Goal: Information Seeking & Learning: Learn about a topic

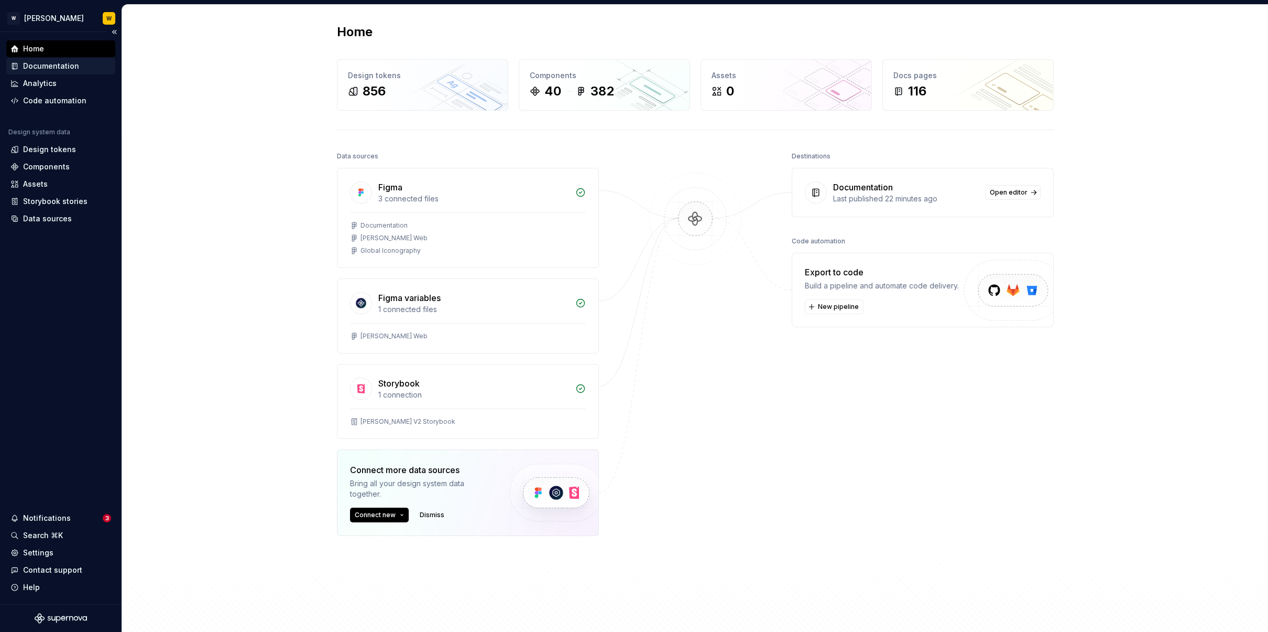
click at [79, 67] on div "Documentation" at bounding box center [60, 66] width 101 height 10
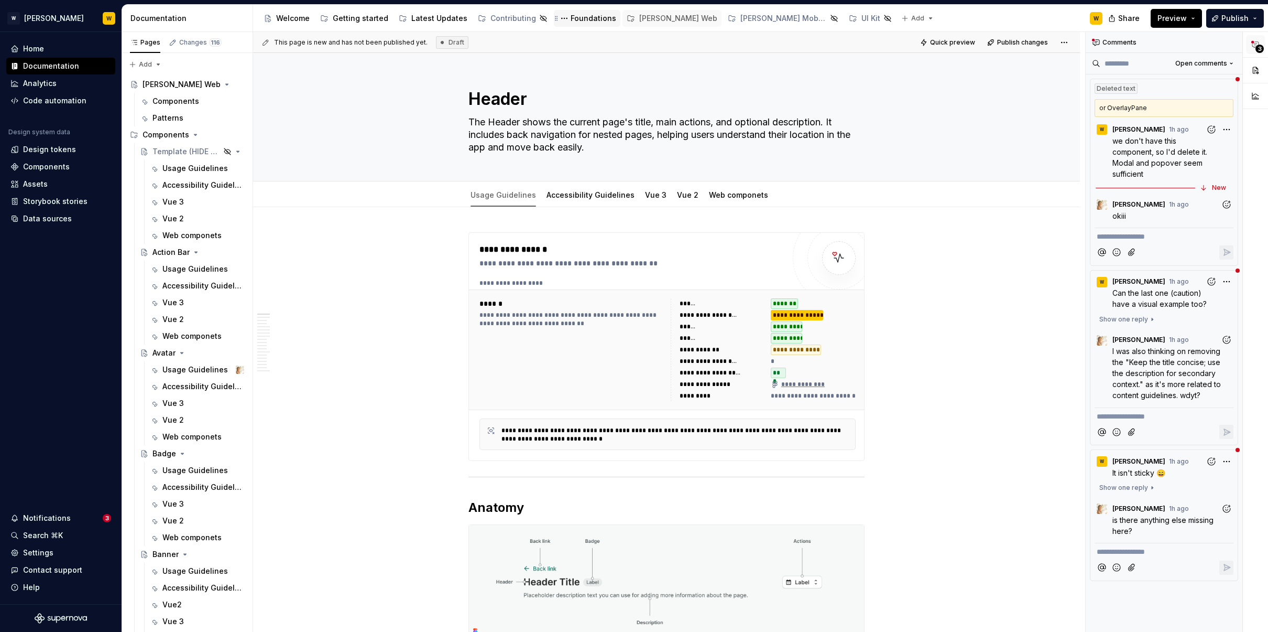
click at [576, 19] on div "Foundations" at bounding box center [594, 18] width 46 height 10
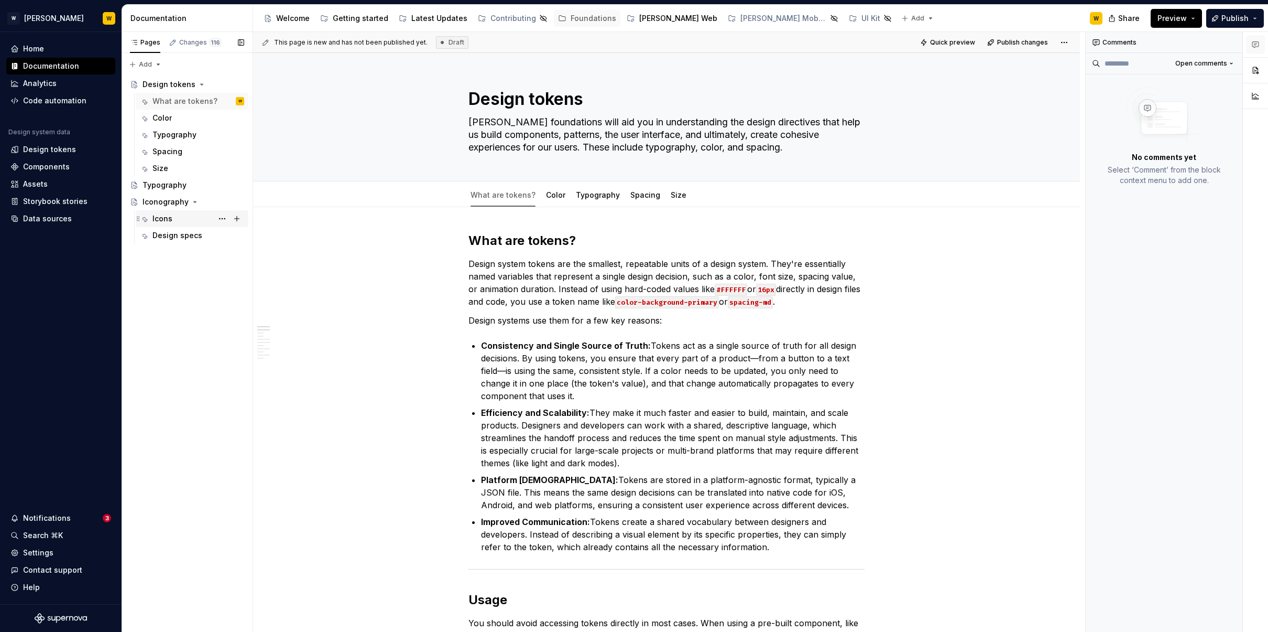
click at [190, 221] on div "Icons" at bounding box center [199, 218] width 92 height 15
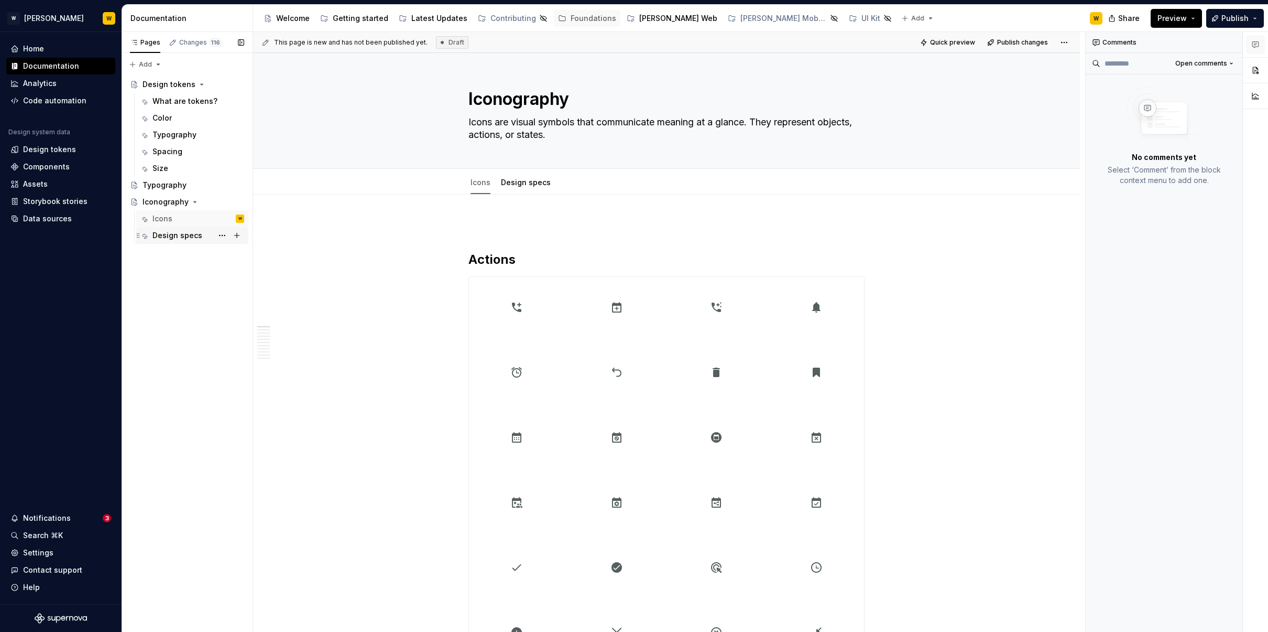
click at [172, 241] on div "Design specs" at bounding box center [199, 235] width 92 height 15
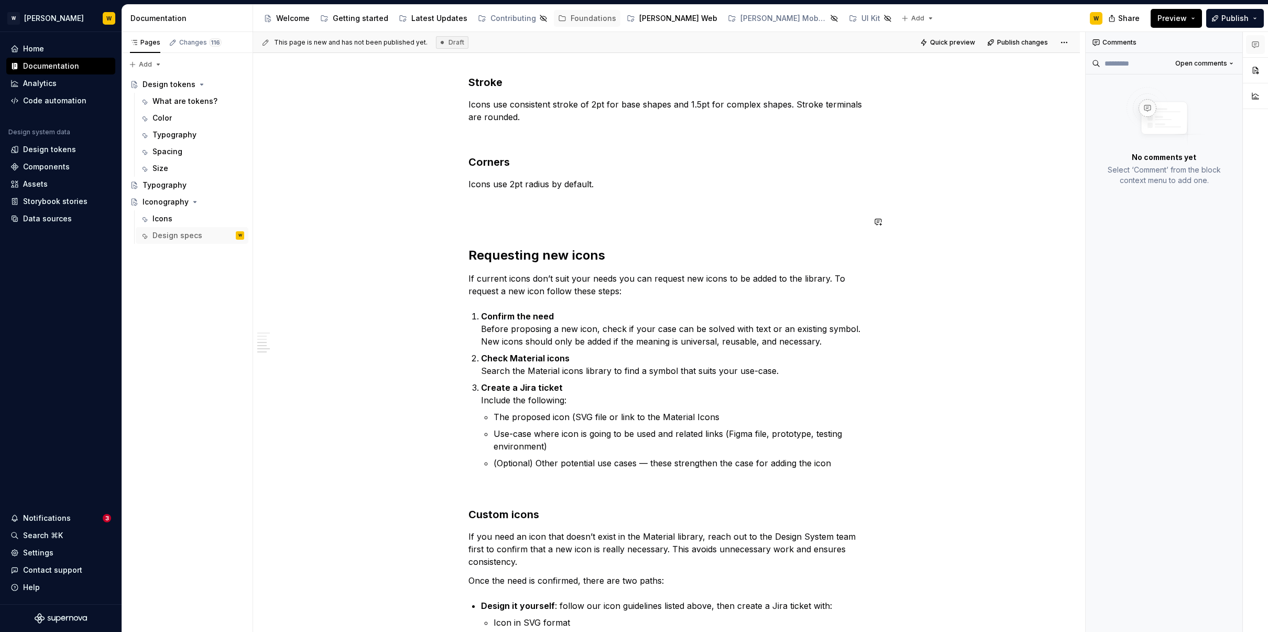
scroll to position [571, 0]
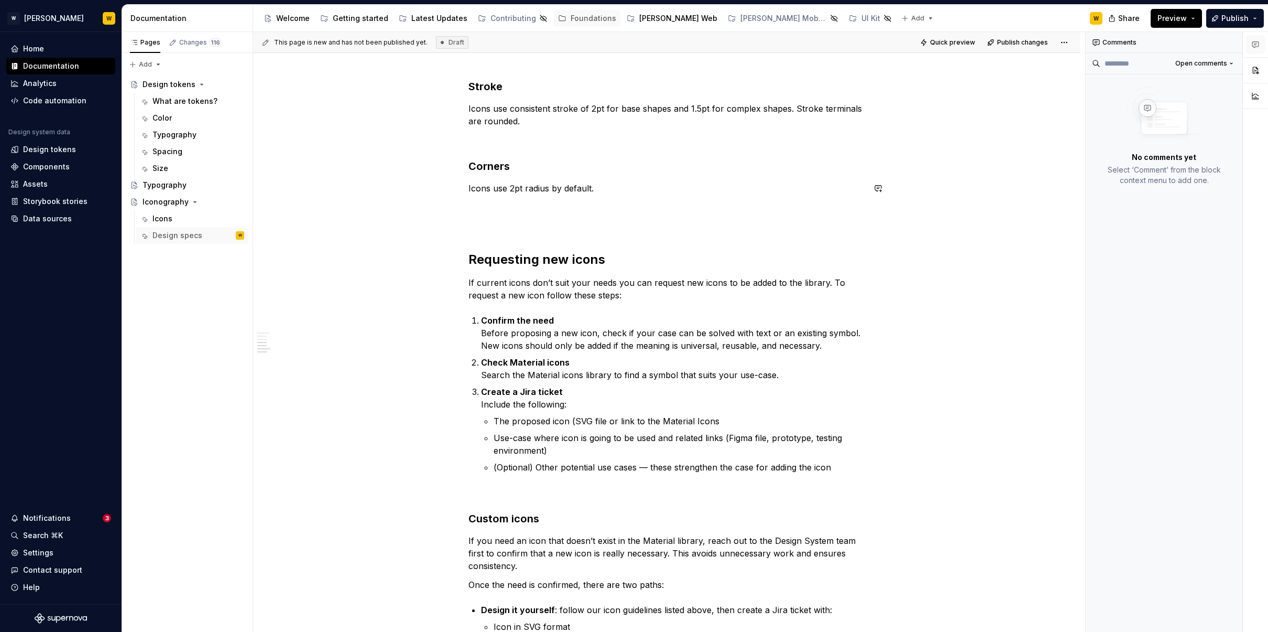
click at [671, 182] on p "Icons use 2pt radius by default." at bounding box center [667, 188] width 396 height 13
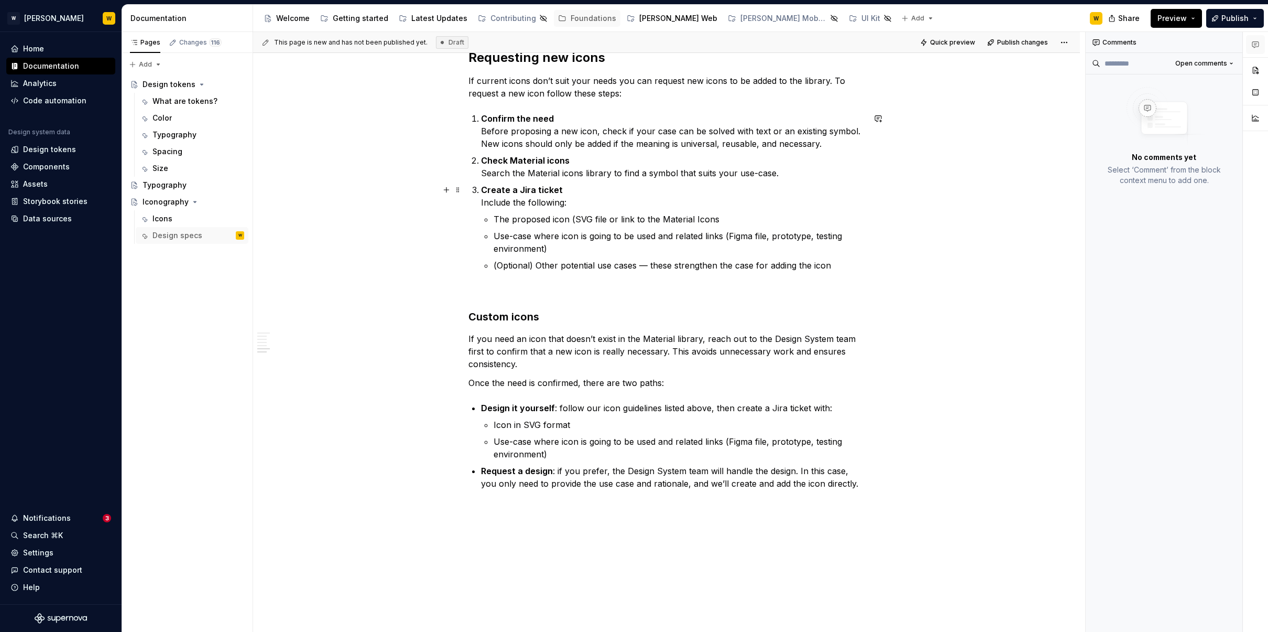
scroll to position [778, 0]
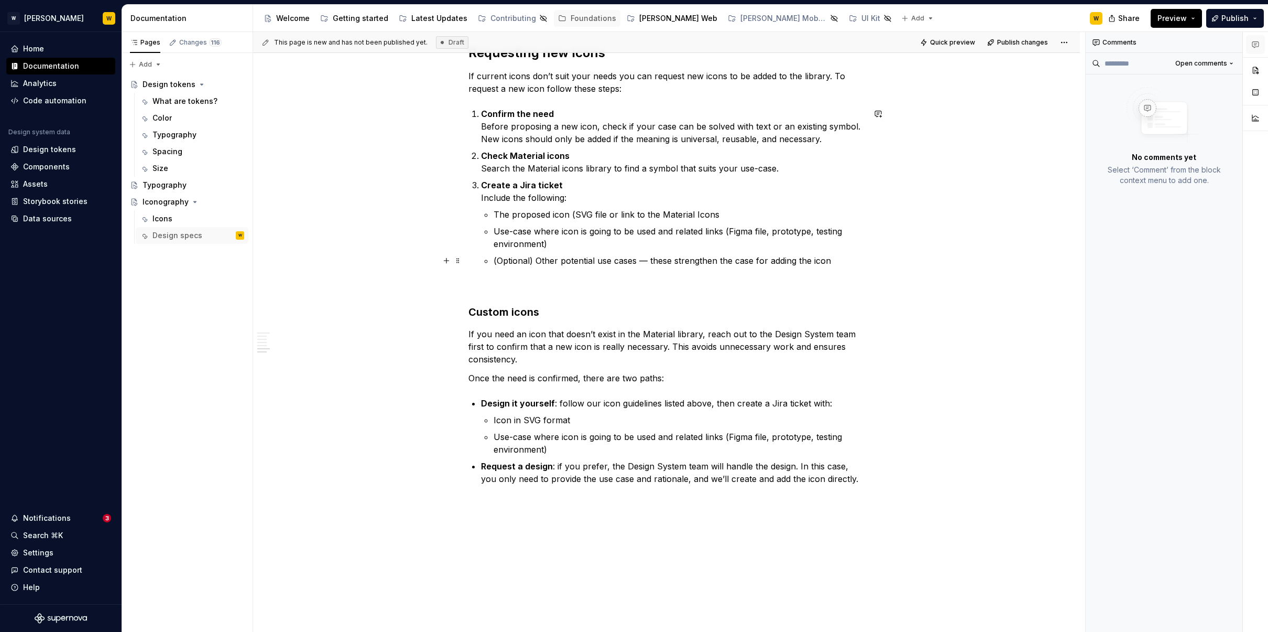
click at [581, 264] on p "(Optional) Other potential use cases — these strengthen the case for adding the…" at bounding box center [679, 260] width 371 height 13
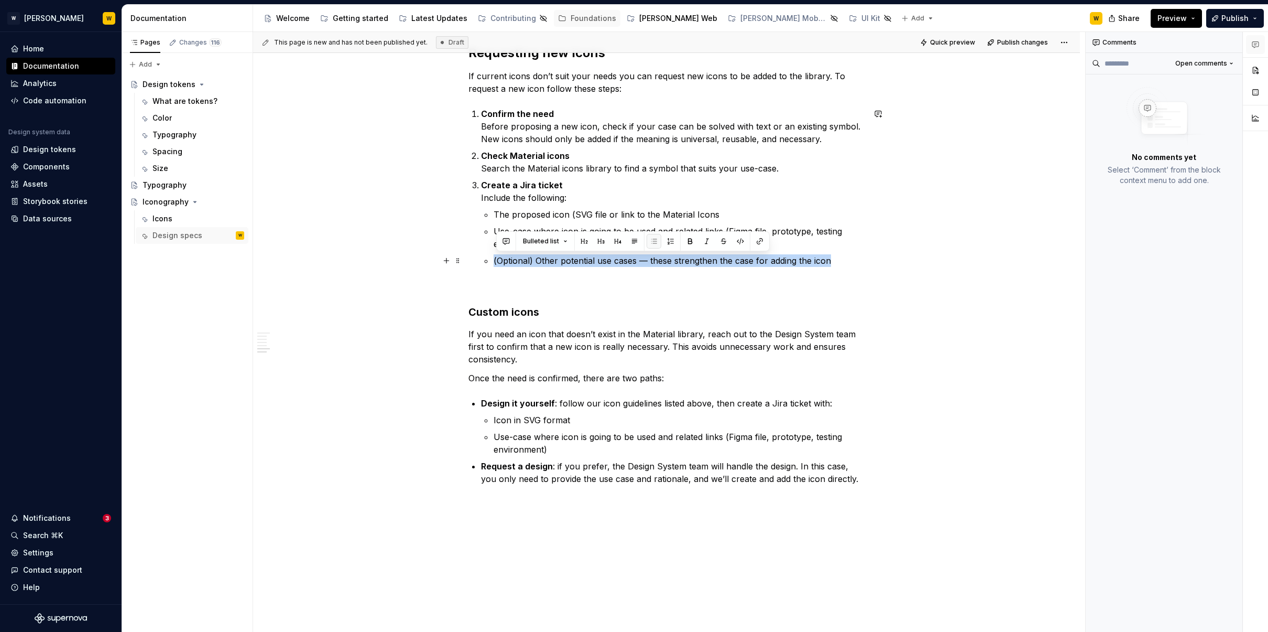
click at [581, 264] on p "(Optional) Other potential use cases — these strengthen the case for adding the…" at bounding box center [679, 260] width 371 height 13
click at [587, 259] on p "(Optional) Other potential use cases — these strengthen the case for adding the…" at bounding box center [679, 260] width 371 height 13
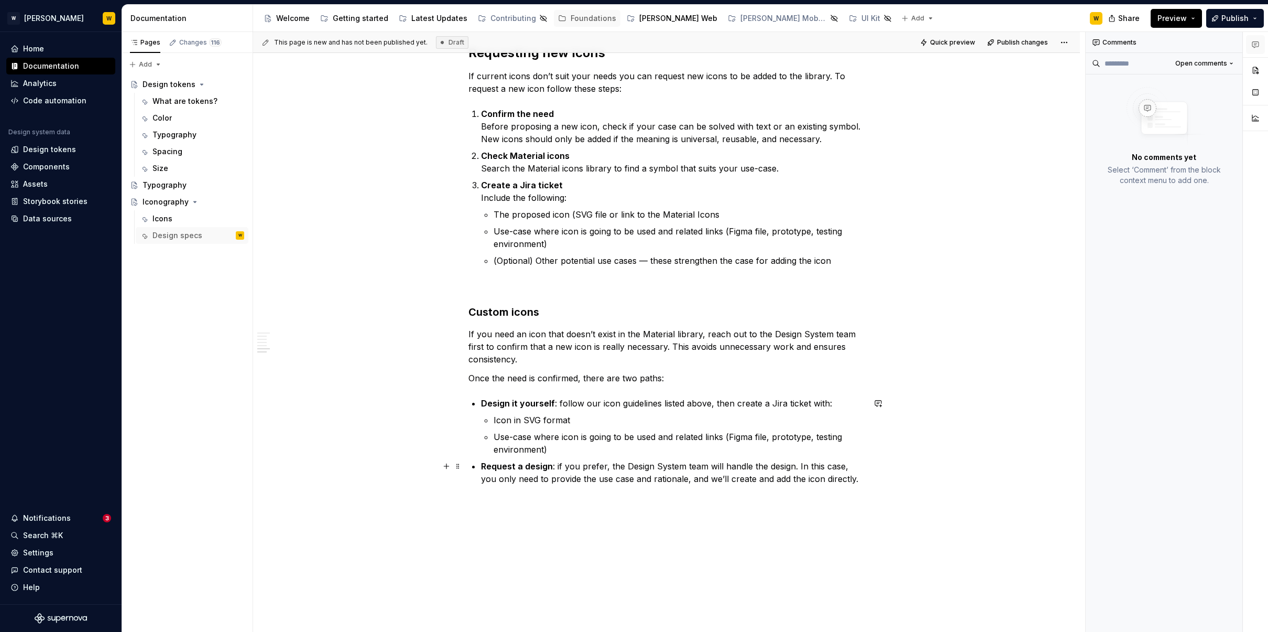
click at [591, 470] on p "Request a design : if you prefer, the Design System team will handle the design…" at bounding box center [673, 472] width 384 height 25
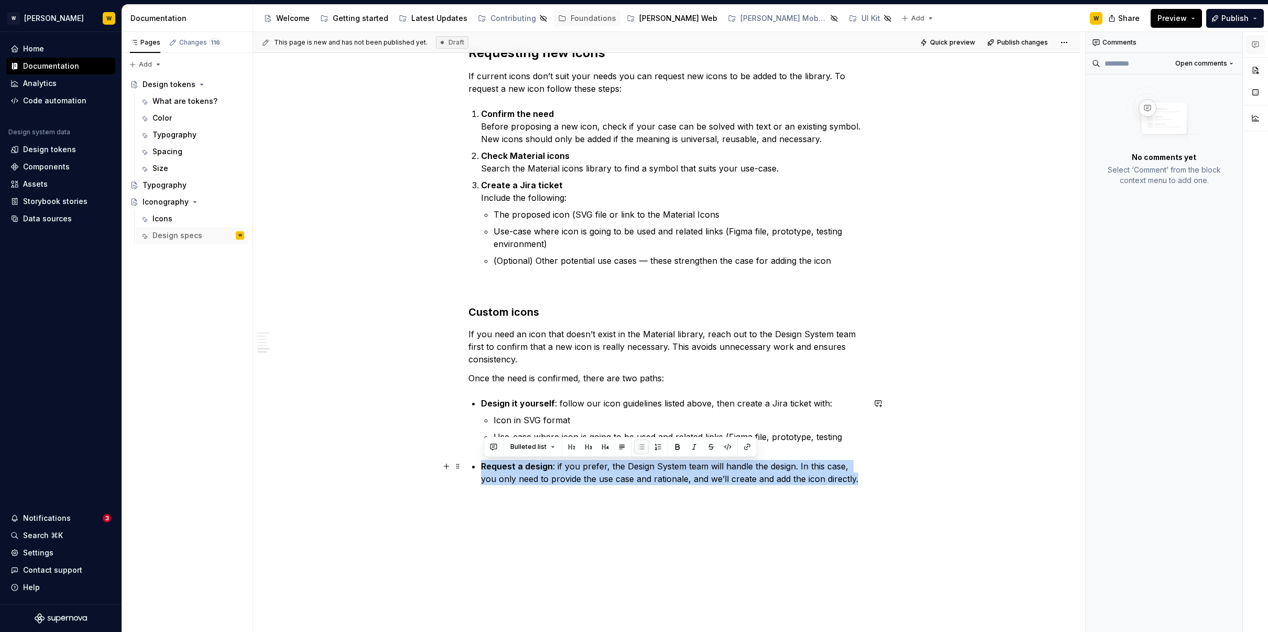
click at [591, 470] on p "Request a design : if you prefer, the Design System team will handle the design…" at bounding box center [673, 472] width 384 height 25
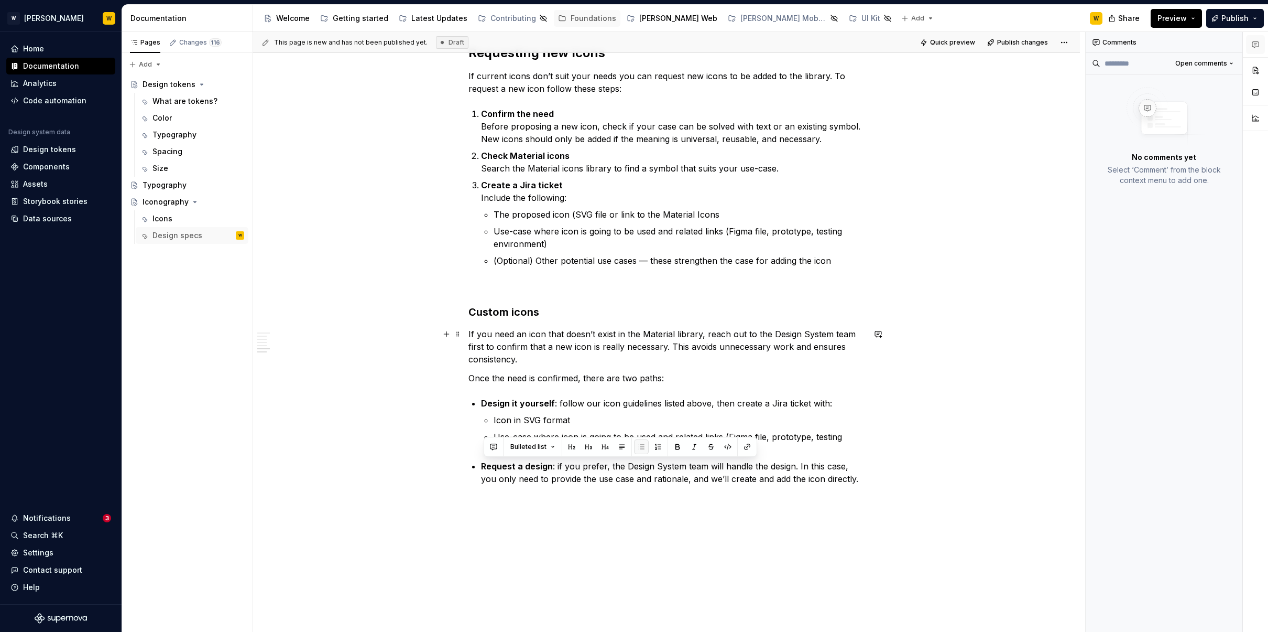
click at [548, 348] on p "If you need an icon that doesn’t exist in the Material library, reach out to th…" at bounding box center [667, 347] width 396 height 38
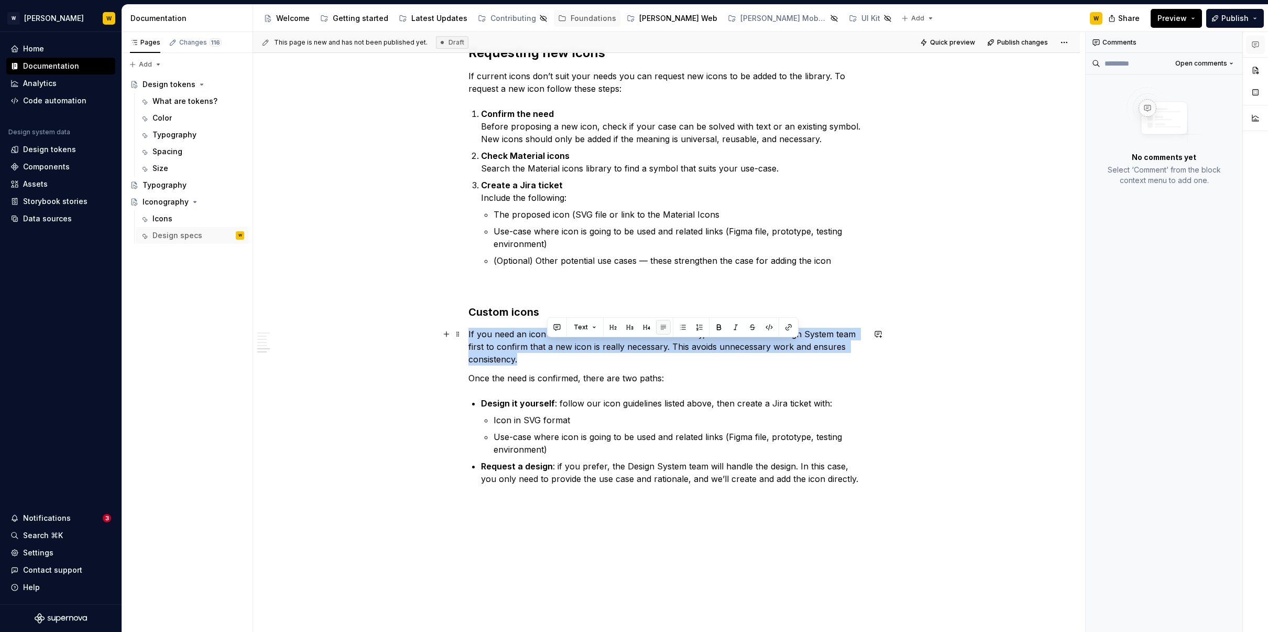
click at [548, 348] on p "If you need an icon that doesn’t exist in the Material library, reach out to th…" at bounding box center [667, 347] width 396 height 38
click at [553, 357] on p "If you need an icon that doesn’t exist in the Material library, reach out to th…" at bounding box center [667, 347] width 396 height 38
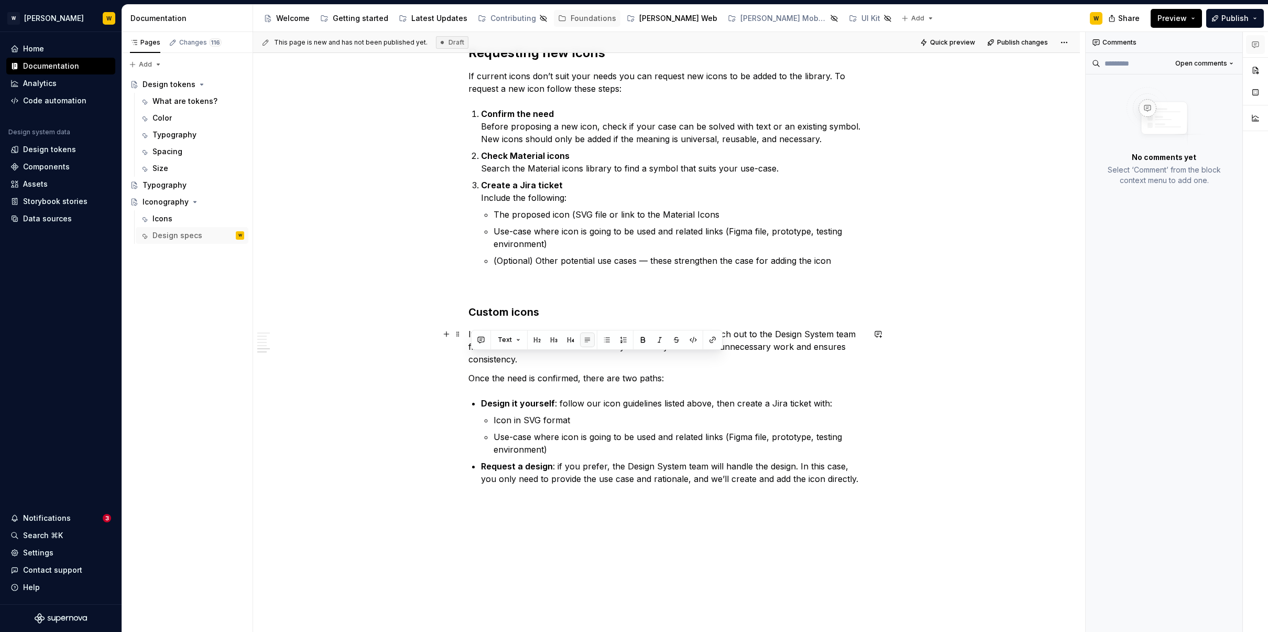
click at [553, 357] on p "If you need an icon that doesn’t exist in the Material library, reach out to th…" at bounding box center [667, 347] width 396 height 38
click at [561, 355] on p "If you need an icon that doesn’t exist in the Material library, reach out to th…" at bounding box center [667, 347] width 396 height 38
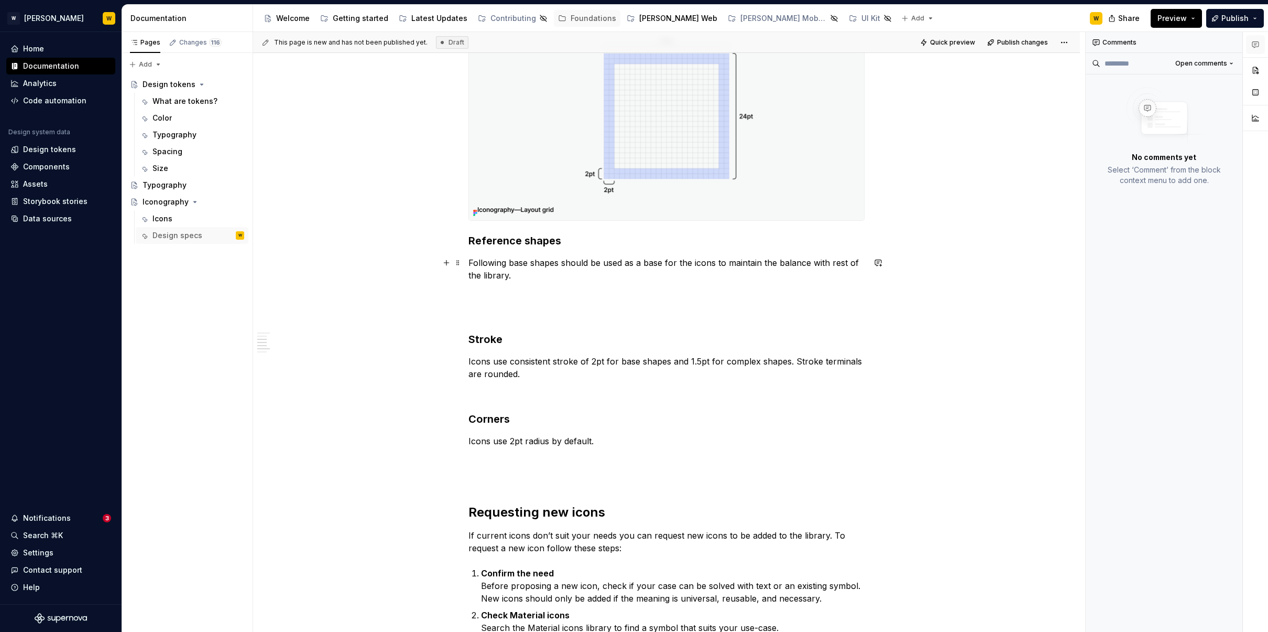
scroll to position [319, 0]
click at [632, 439] on p "Icons use 2pt radius by default." at bounding box center [667, 440] width 396 height 13
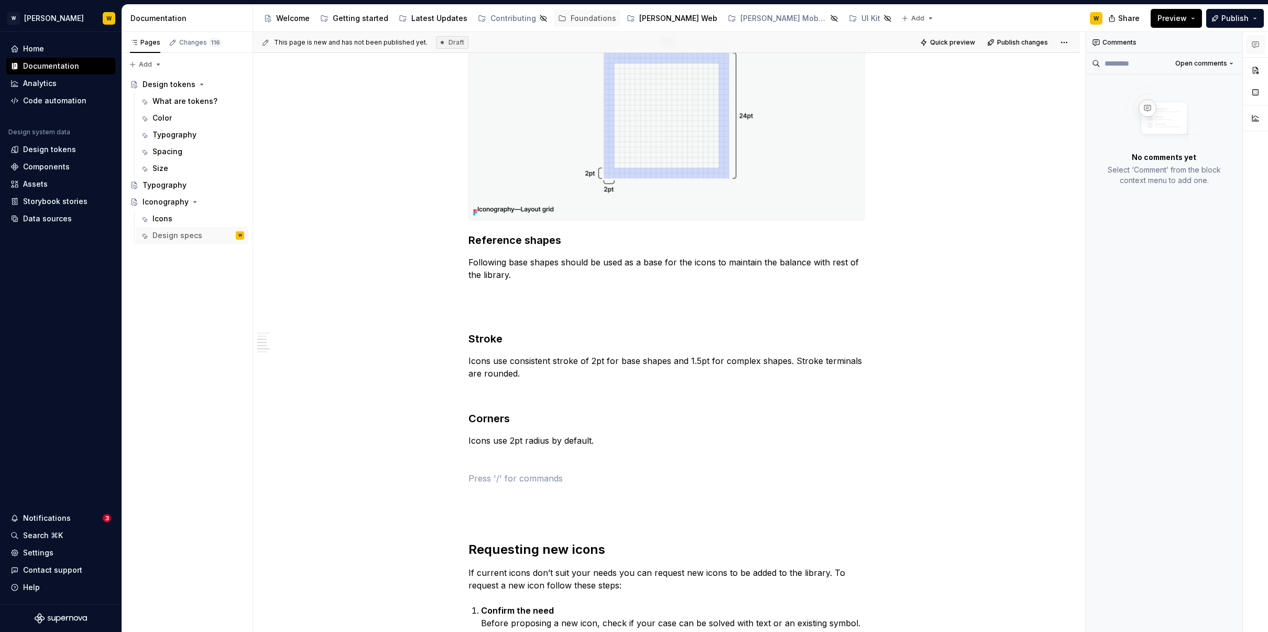
click at [426, 201] on div "Guidelines Our library is based on Google Material Rounded set. Grid Icons use …" at bounding box center [666, 551] width 827 height 1352
click at [61, 516] on div "Notifications" at bounding box center [47, 518] width 48 height 10
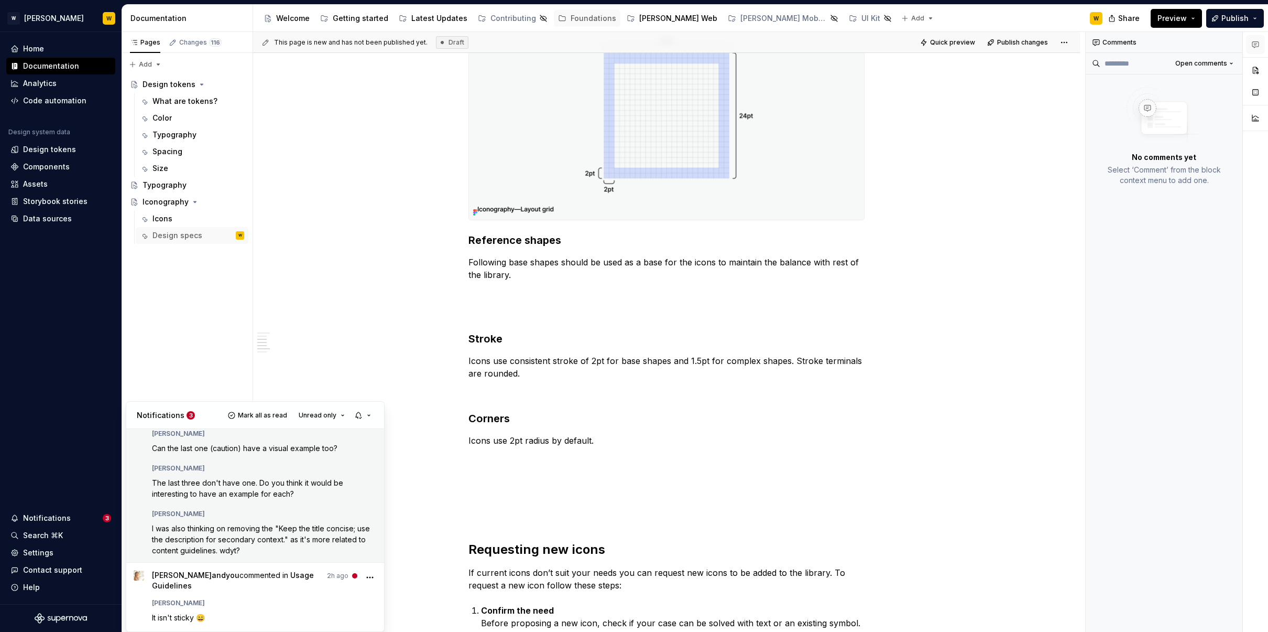
scroll to position [37, 0]
click at [242, 475] on div "Marisa Recuenco The last three don't have one. Do you think it would be interes…" at bounding box center [264, 478] width 225 height 38
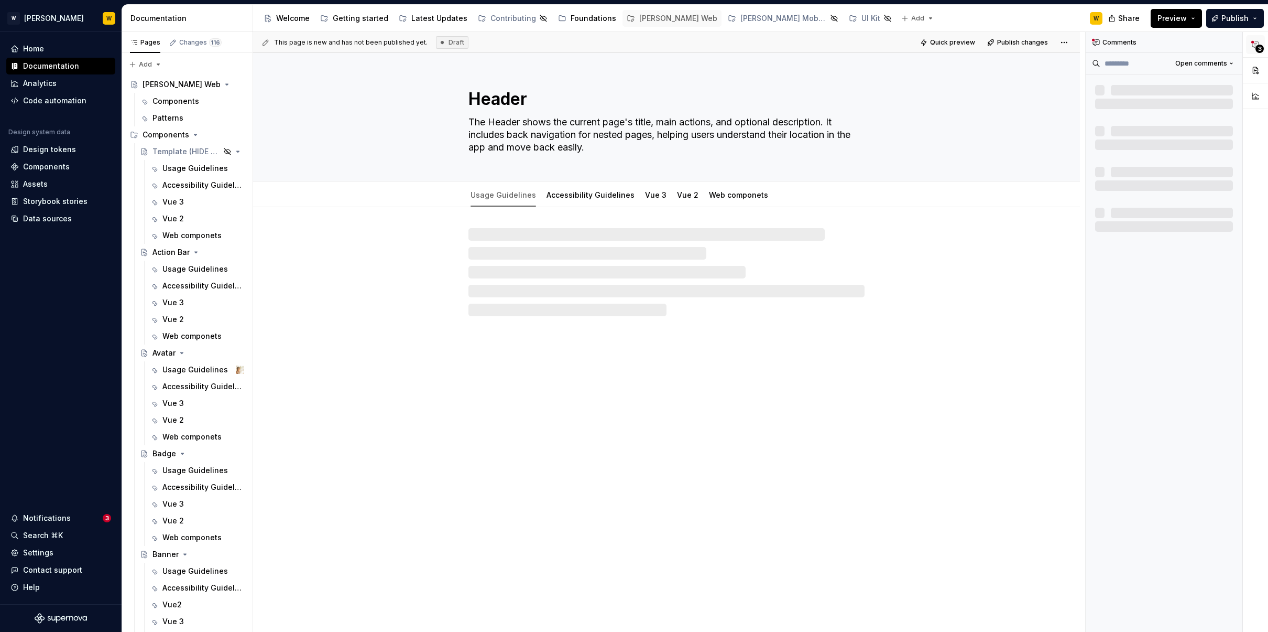
type textarea "*"
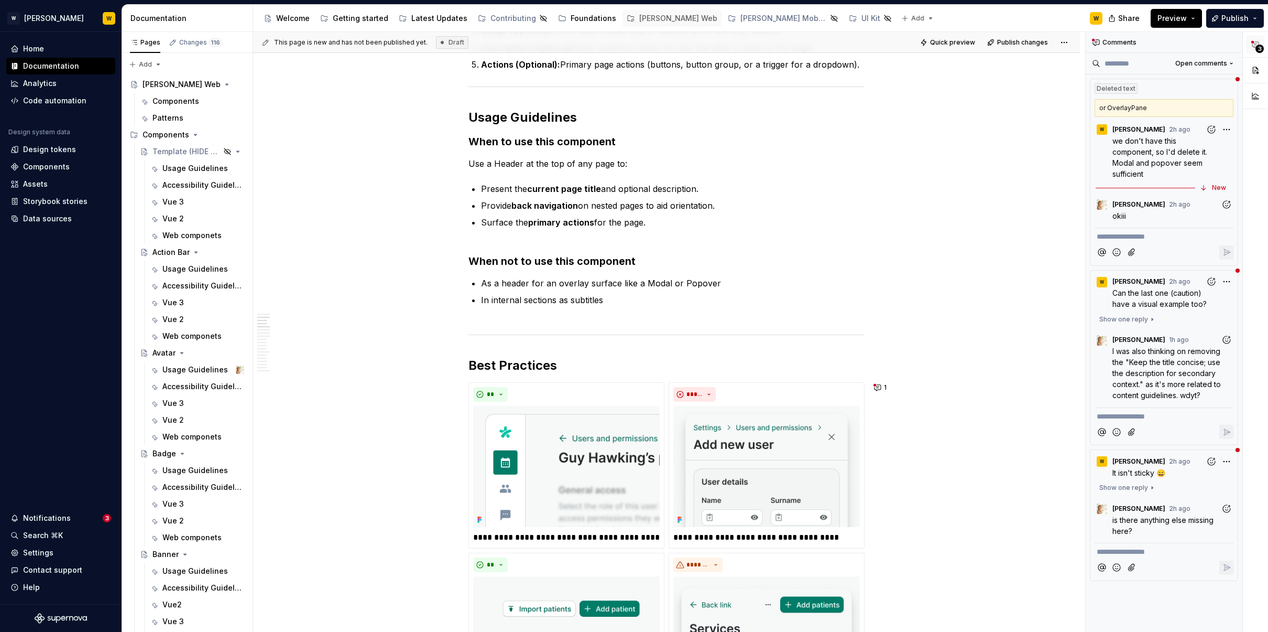
scroll to position [666, 0]
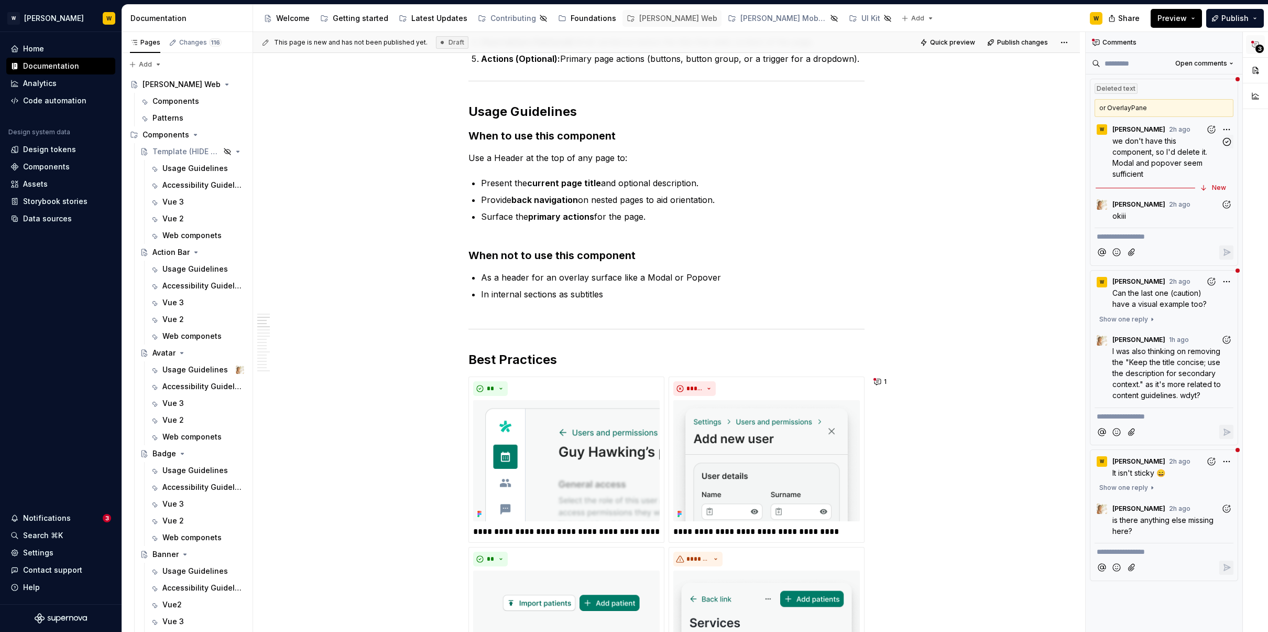
click at [1169, 161] on span "we don't have this component, so I'd delete it. Modal and popover seem sufficie…" at bounding box center [1161, 157] width 97 height 42
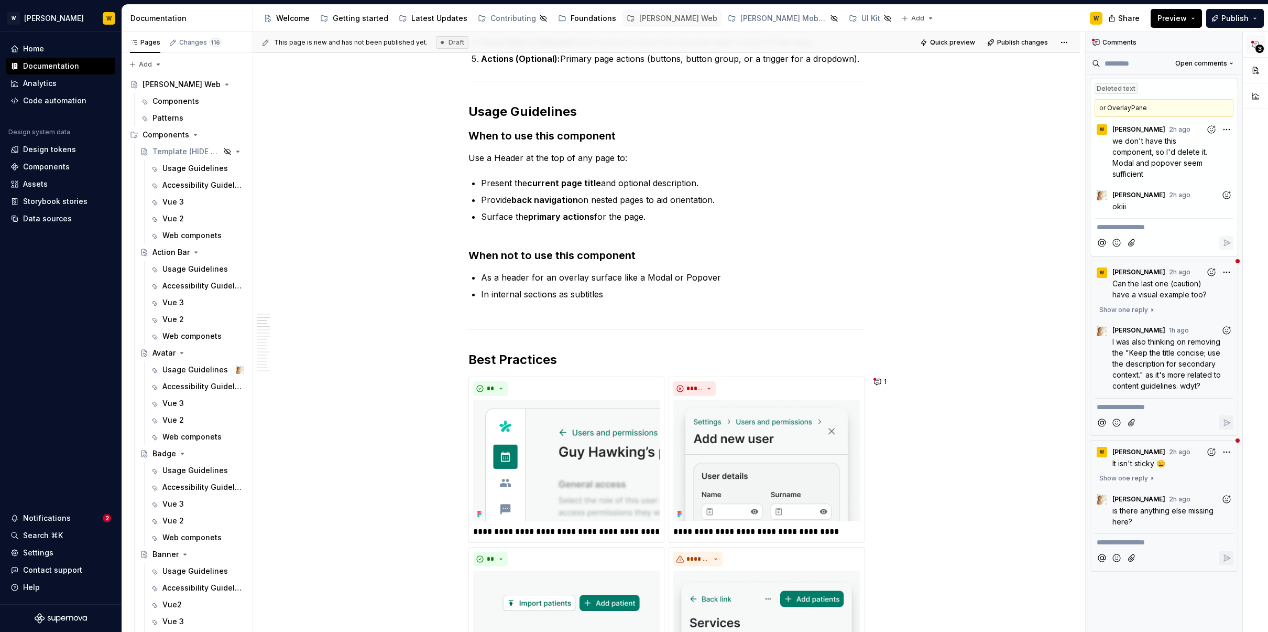
click at [1142, 350] on span "I was also thinking on removing the "Keep the title concise; use the descriptio…" at bounding box center [1168, 363] width 111 height 53
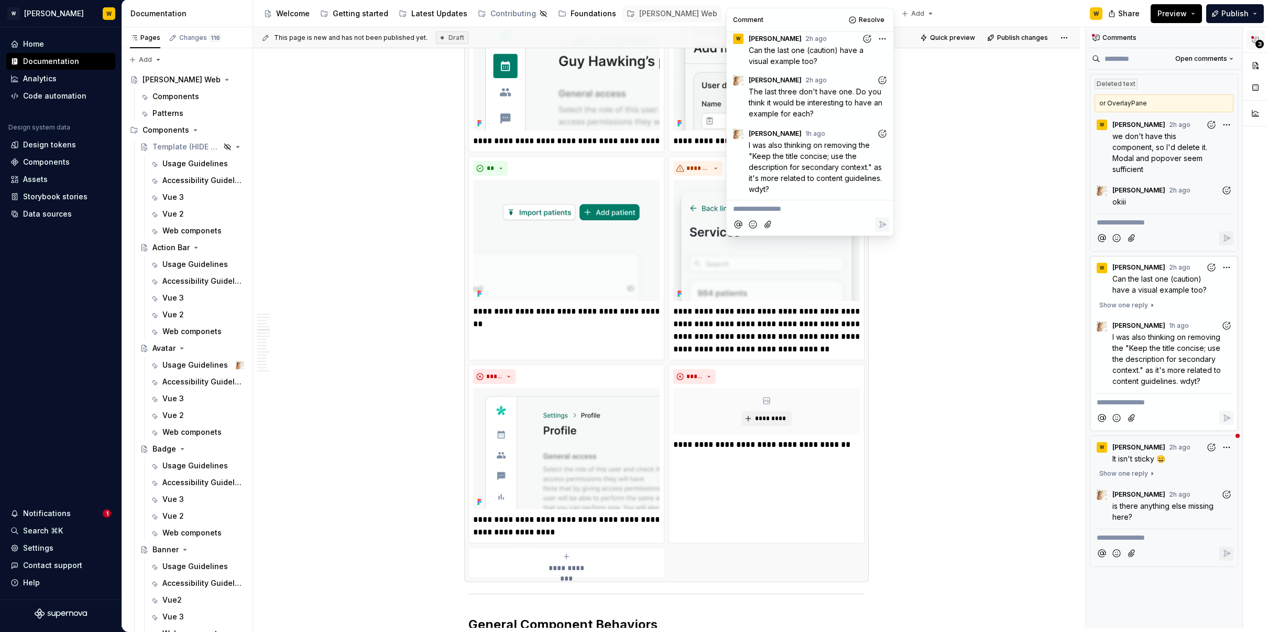
scroll to position [1038, 0]
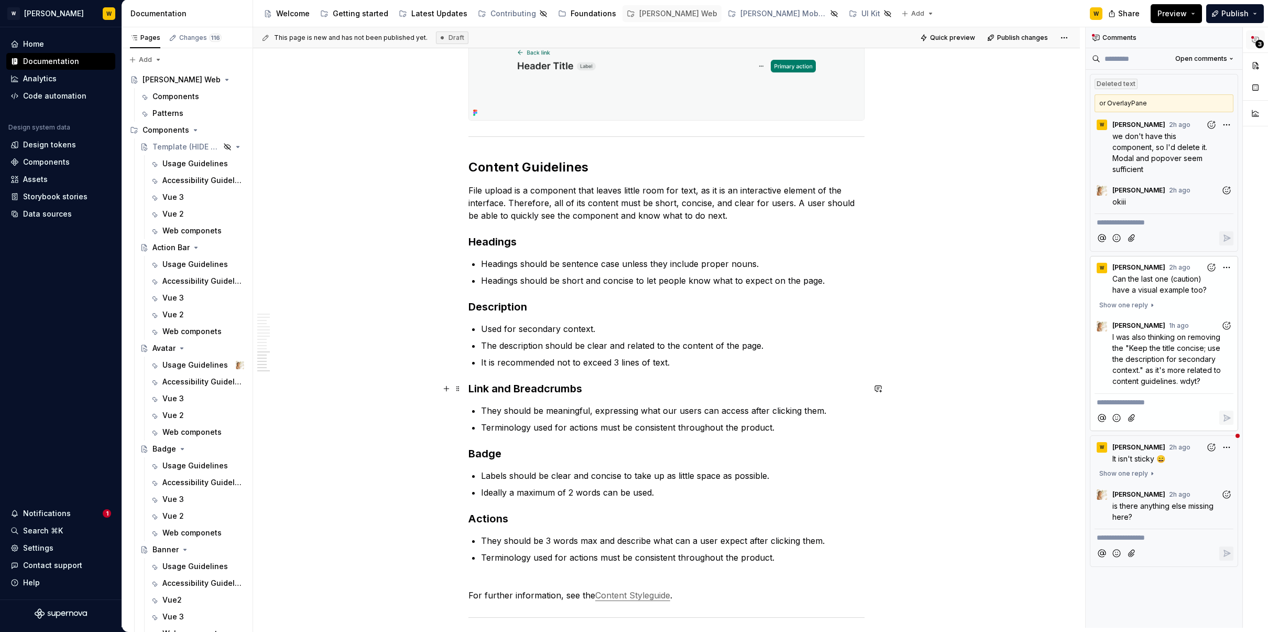
scroll to position [3132, 0]
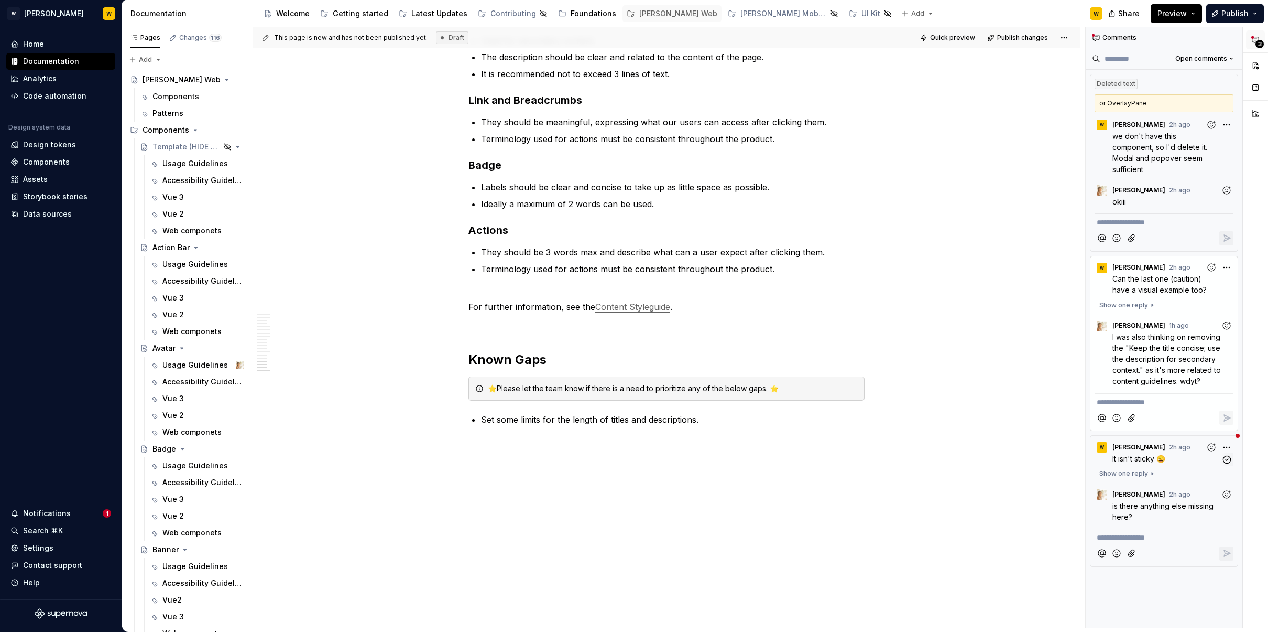
click at [1175, 464] on div "W Watson 2h ago It isn't sticky 😄" at bounding box center [1164, 450] width 139 height 29
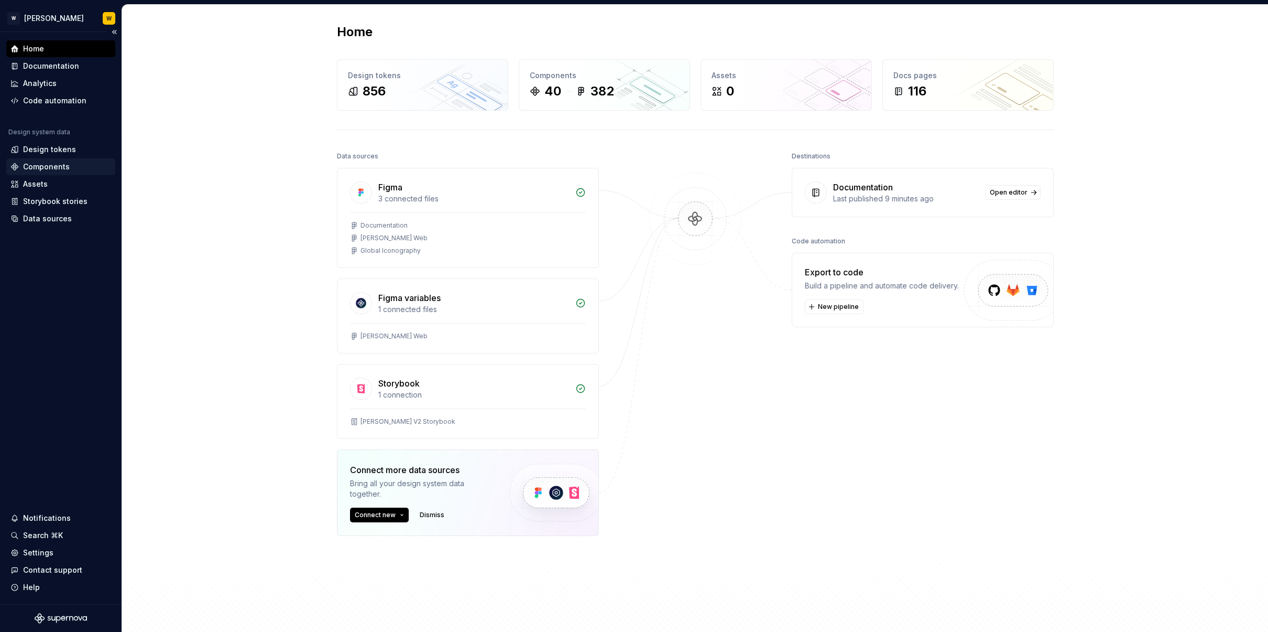
click at [53, 166] on div "Components" at bounding box center [46, 166] width 47 height 10
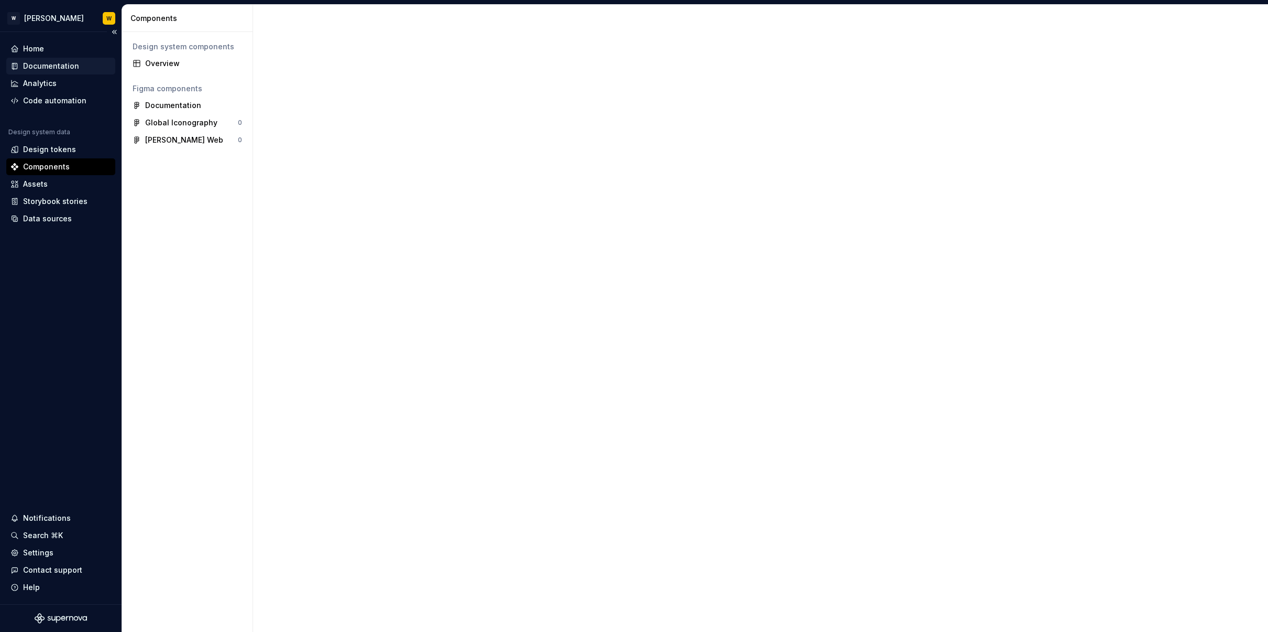
click at [56, 69] on div "Documentation" at bounding box center [51, 66] width 56 height 10
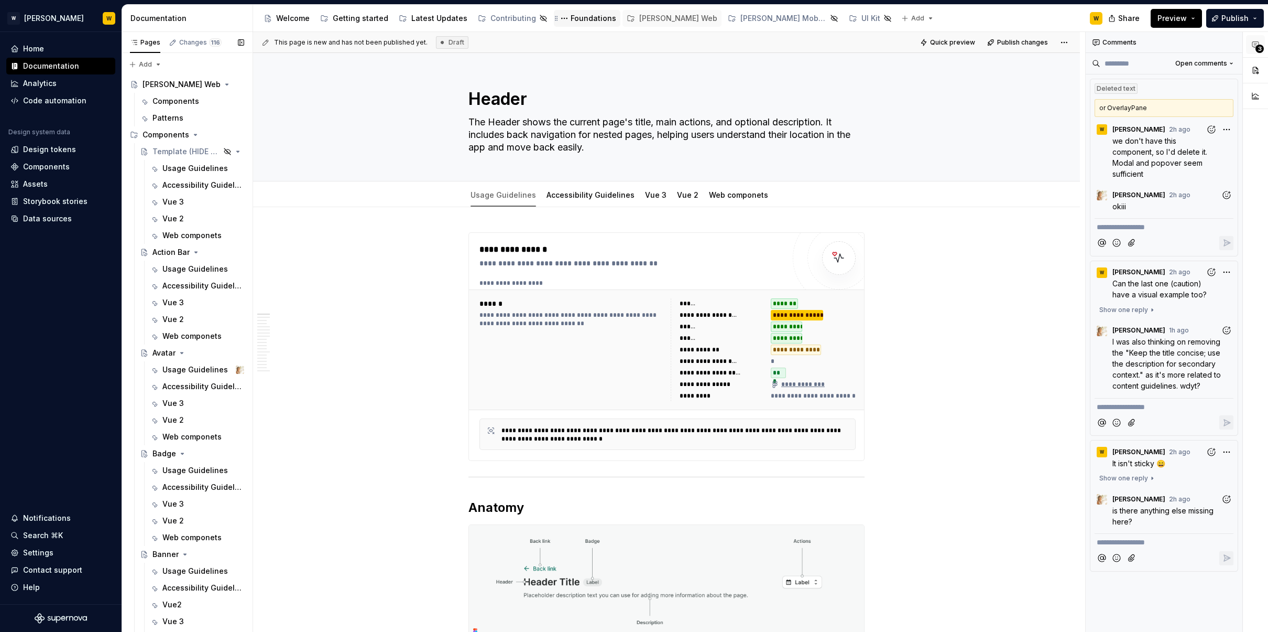
click at [588, 17] on div "Foundations" at bounding box center [594, 18] width 46 height 10
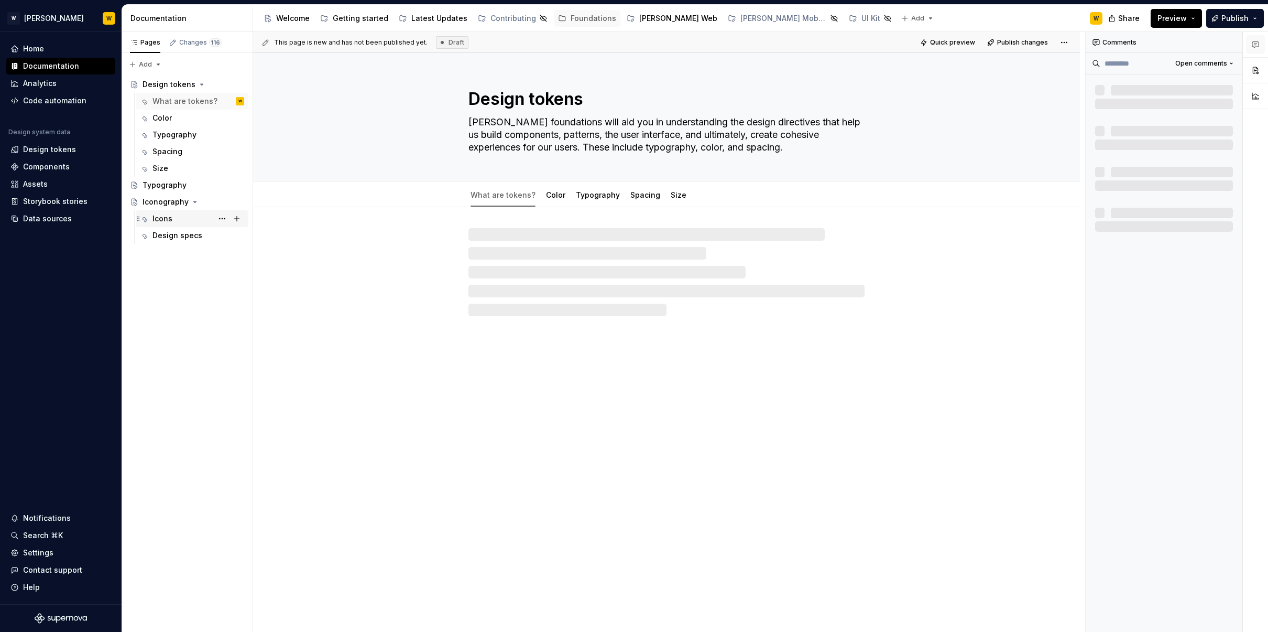
click at [185, 221] on div "Icons" at bounding box center [199, 218] width 92 height 15
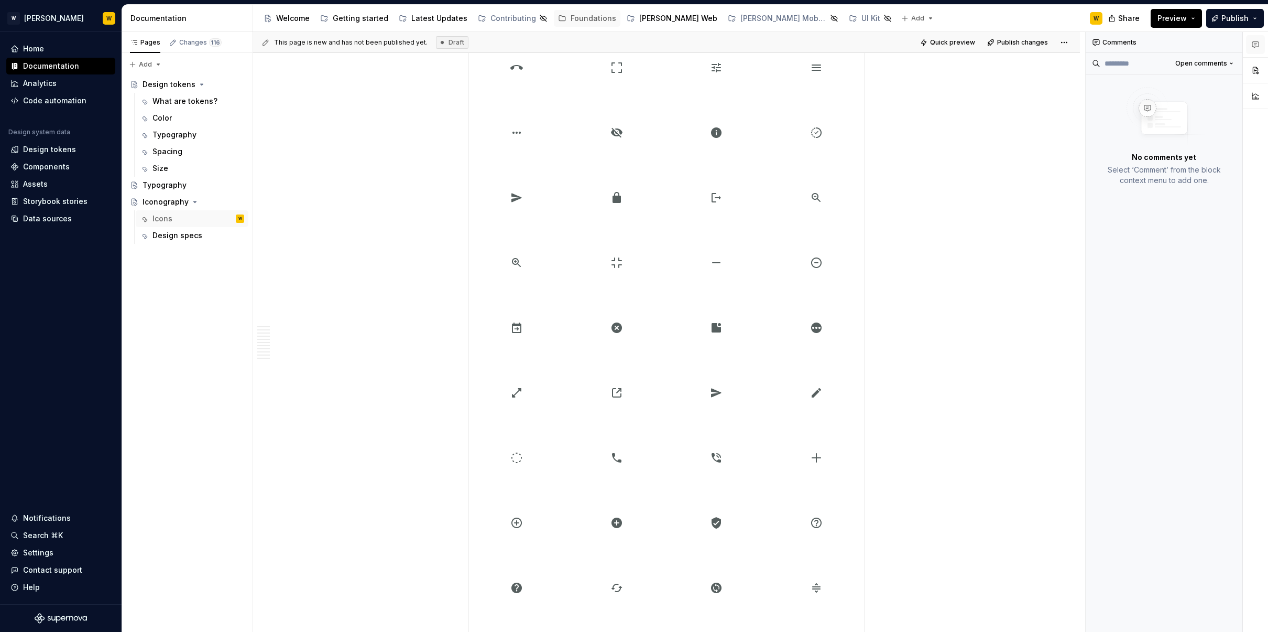
scroll to position [844, 0]
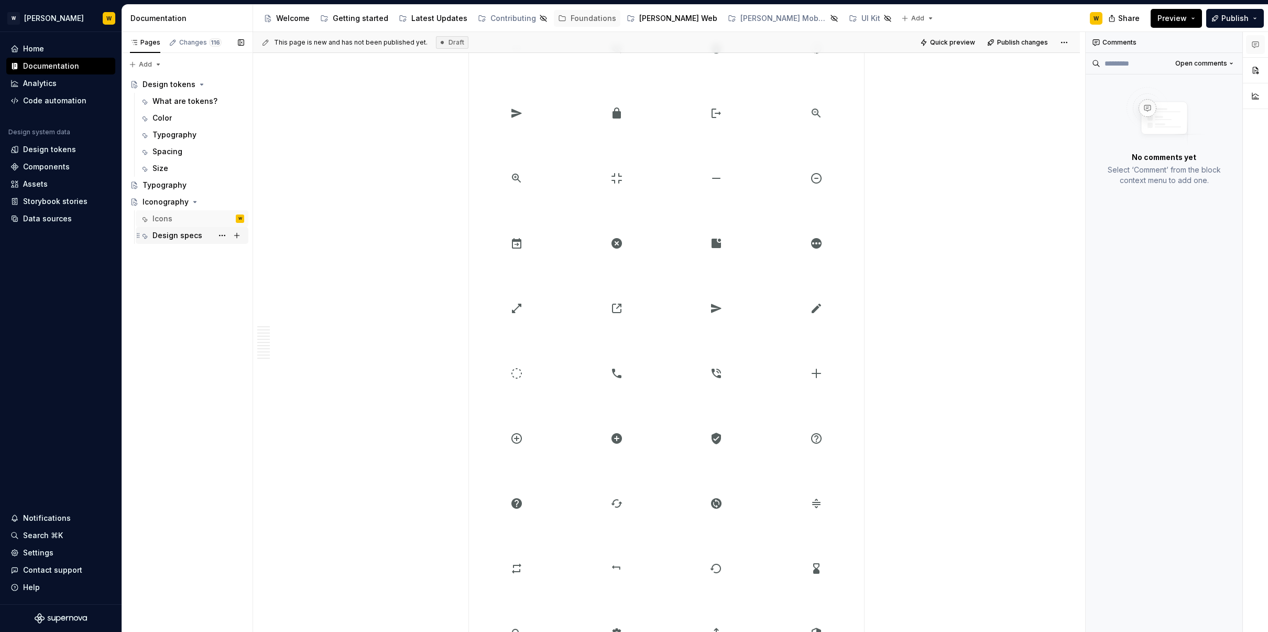
click at [189, 242] on div "Design specs" at bounding box center [199, 235] width 92 height 15
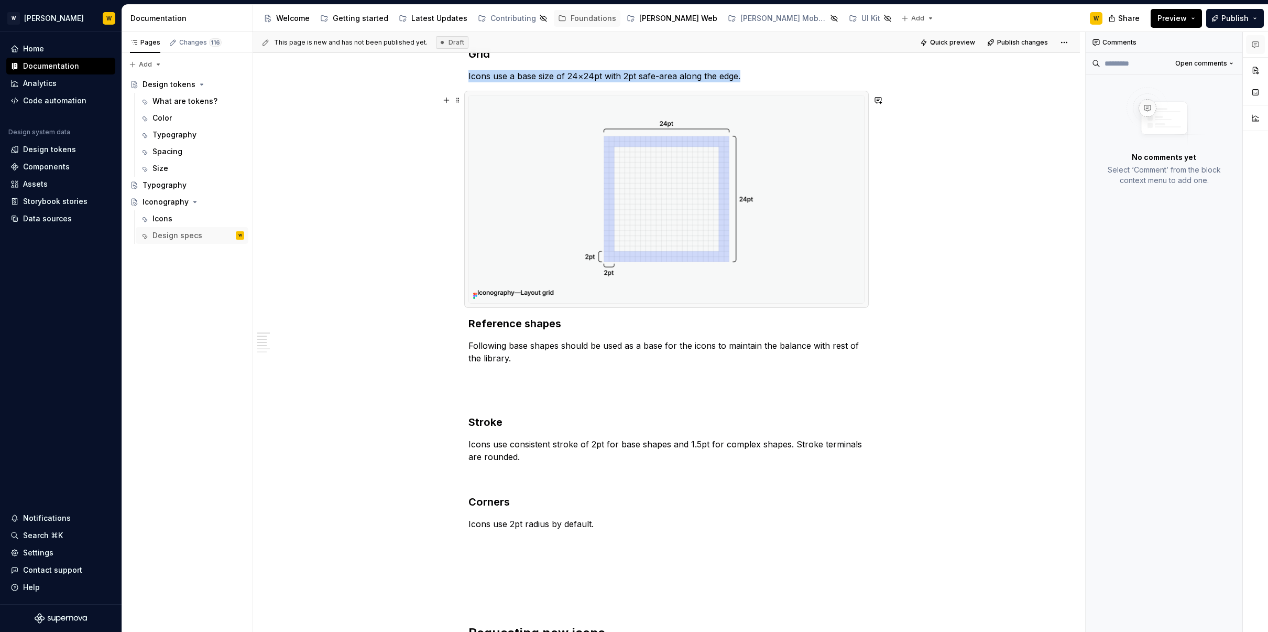
scroll to position [298, 0]
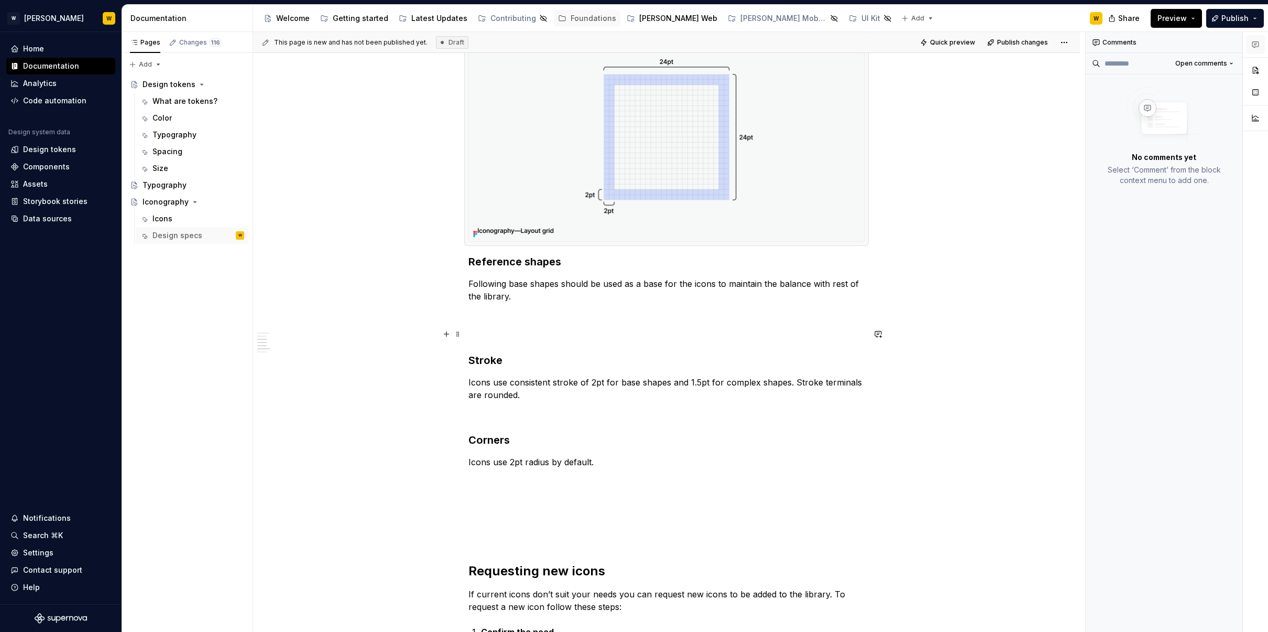
click at [414, 332] on div "Guidelines Our library is based on Google Material Rounded set. Grid Icons use …" at bounding box center [666, 573] width 827 height 1352
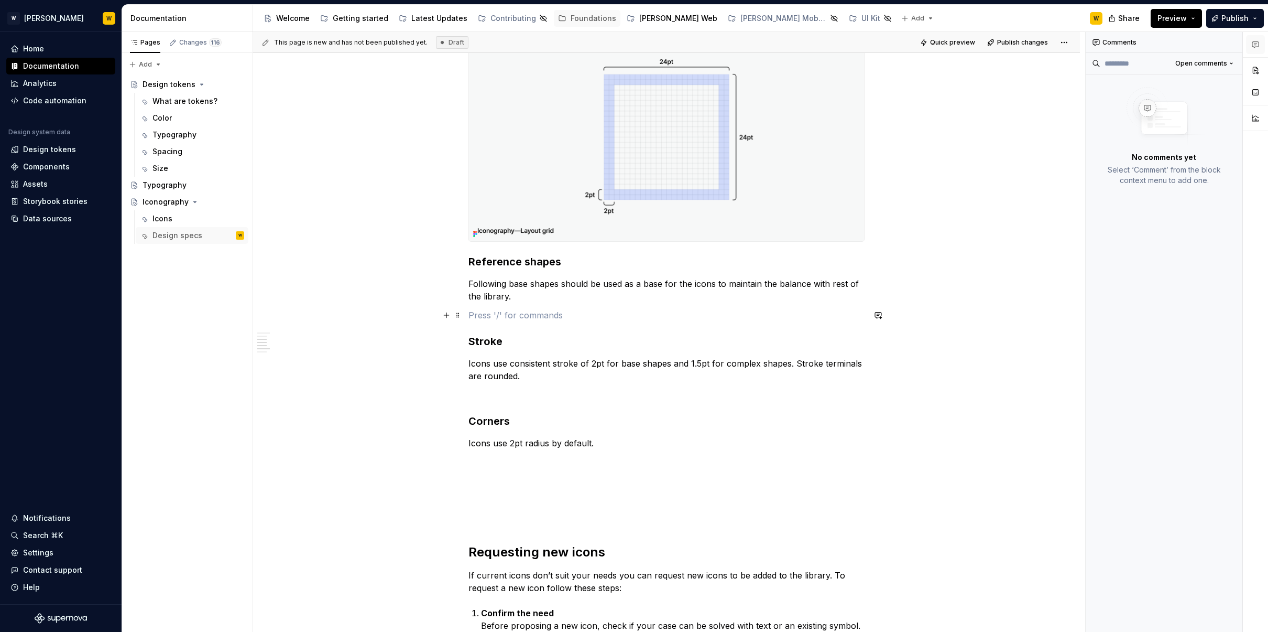
click at [390, 320] on div "Guidelines Our library is based on Google Material Rounded set. Grid Icons use …" at bounding box center [666, 563] width 827 height 1333
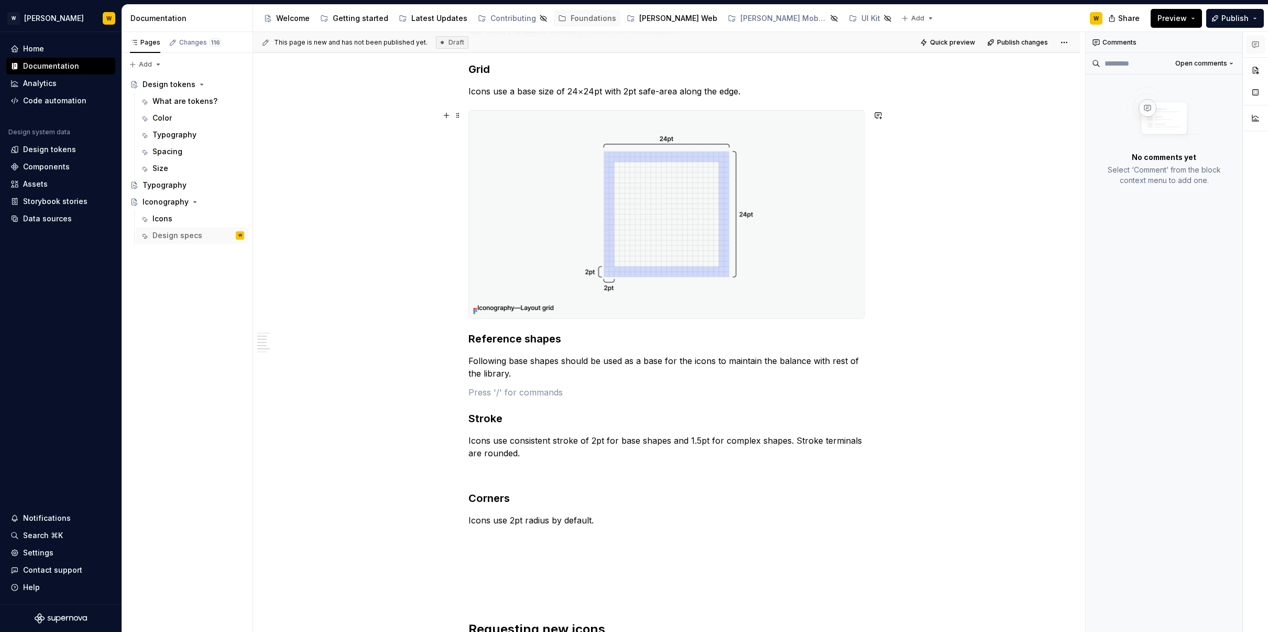
scroll to position [214, 0]
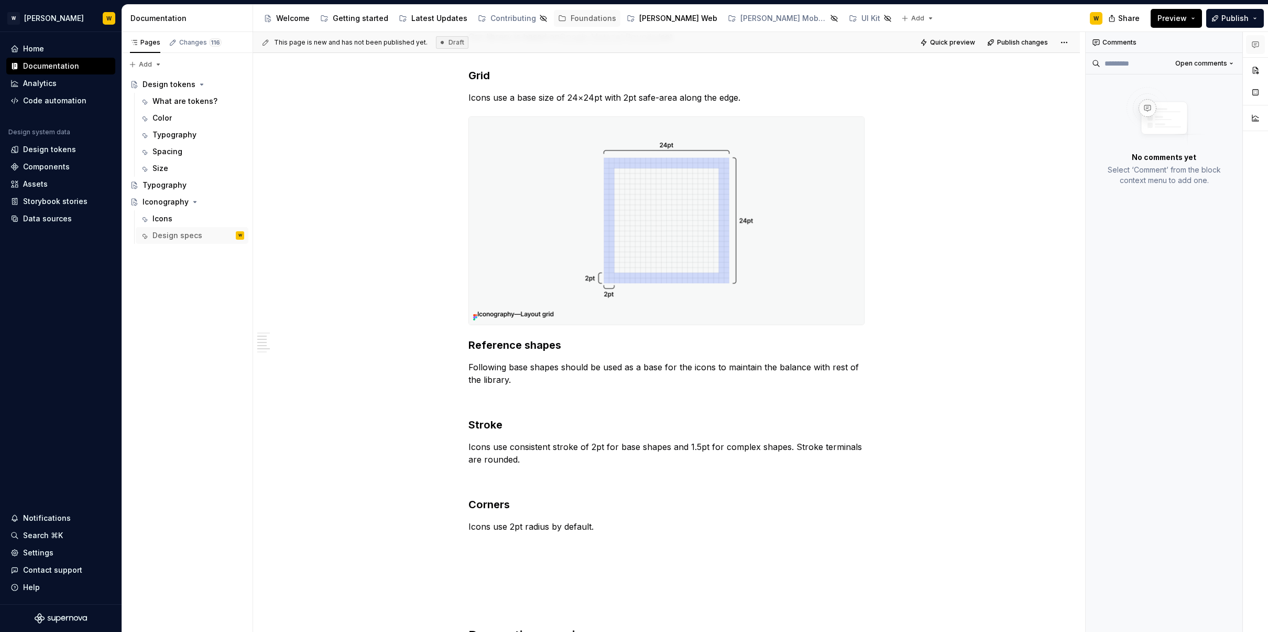
type textarea "*"
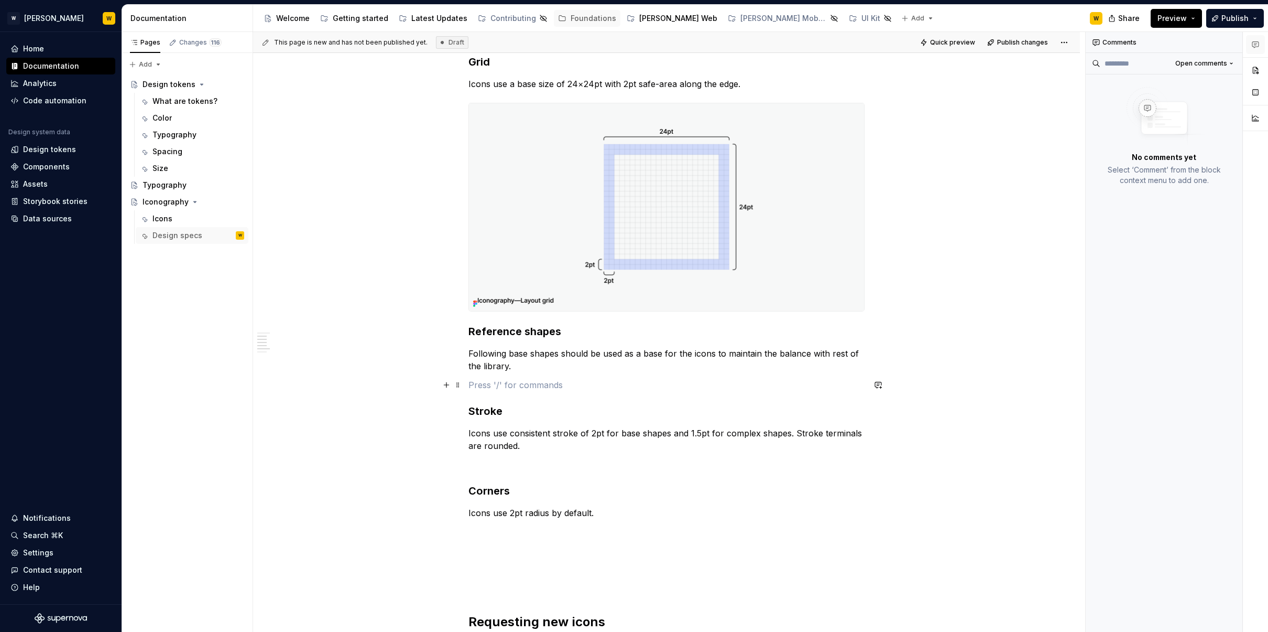
scroll to position [231, 0]
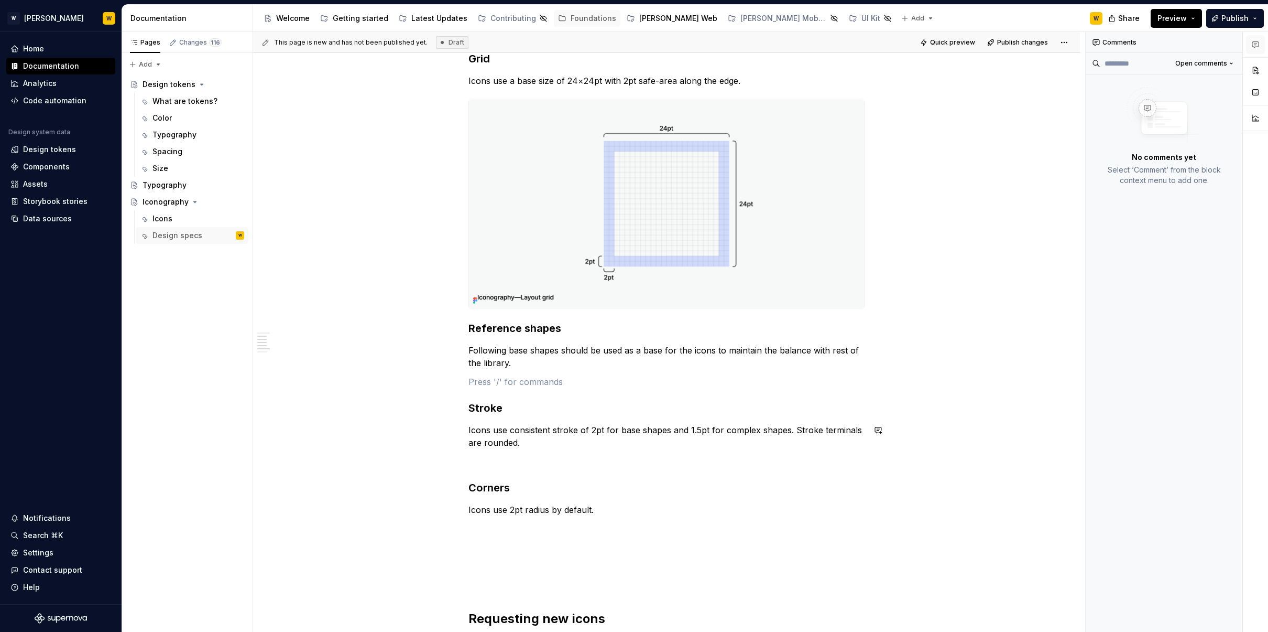
click at [556, 451] on div "Guidelines Our library is based on Google Material Rounded set. Grid Icons use …" at bounding box center [667, 541] width 396 height 1106
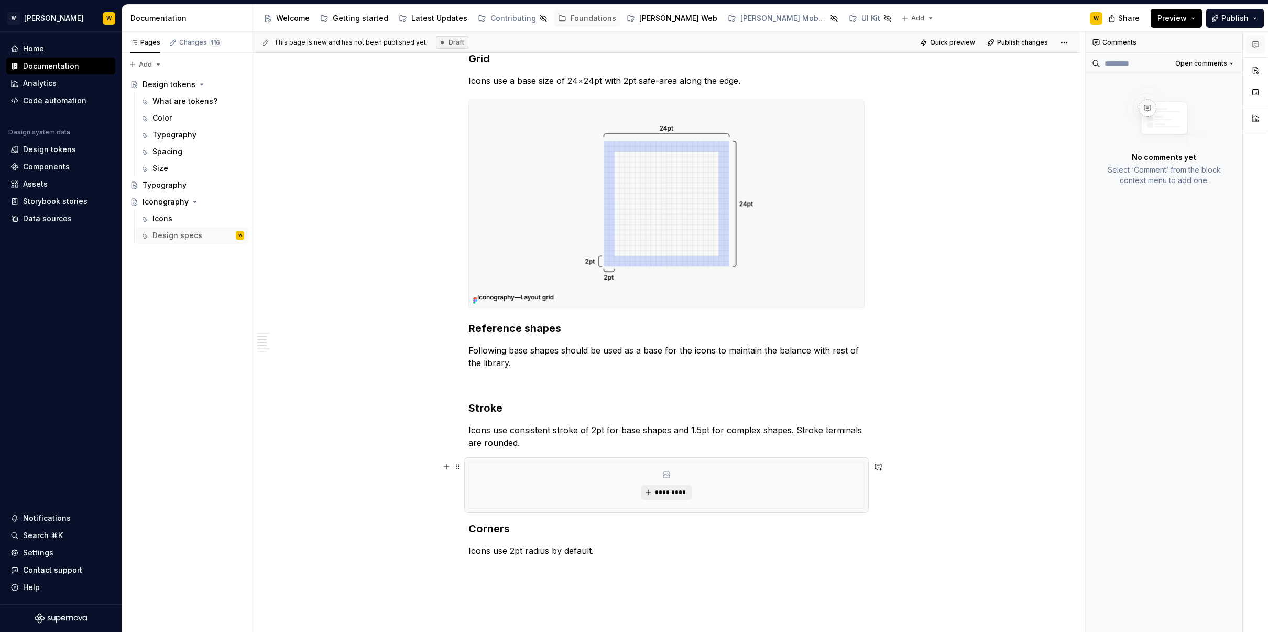
click at [675, 494] on span "*********" at bounding box center [671, 492] width 32 height 8
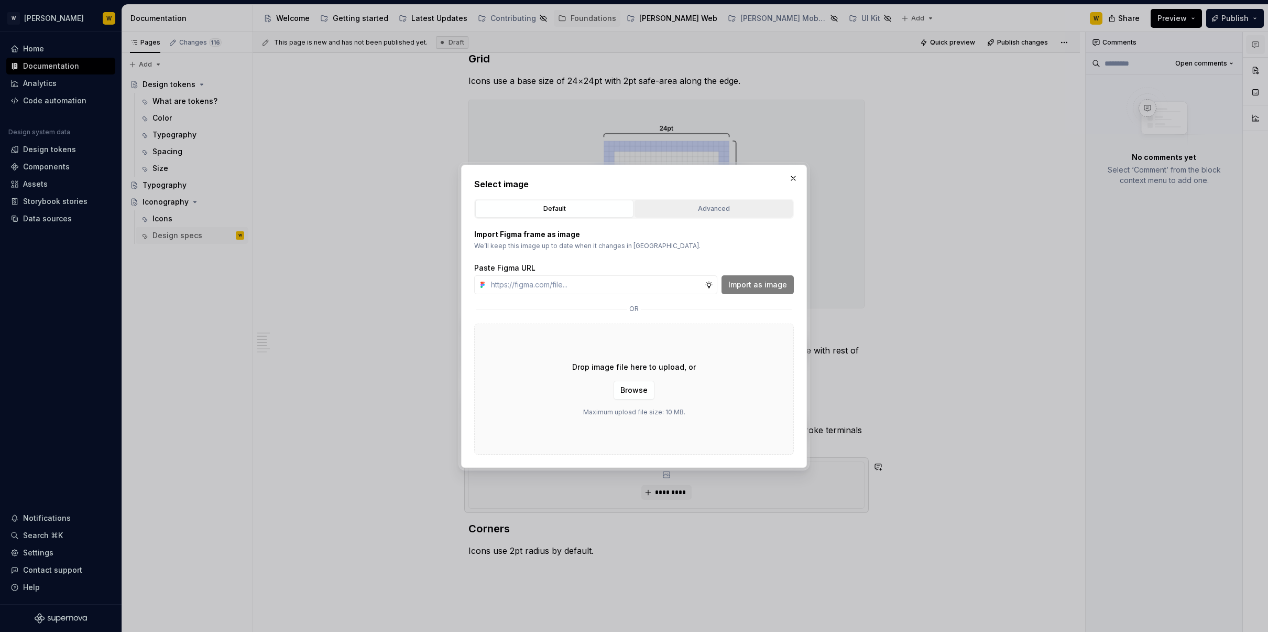
click at [728, 202] on button "Advanced" at bounding box center [714, 209] width 158 height 18
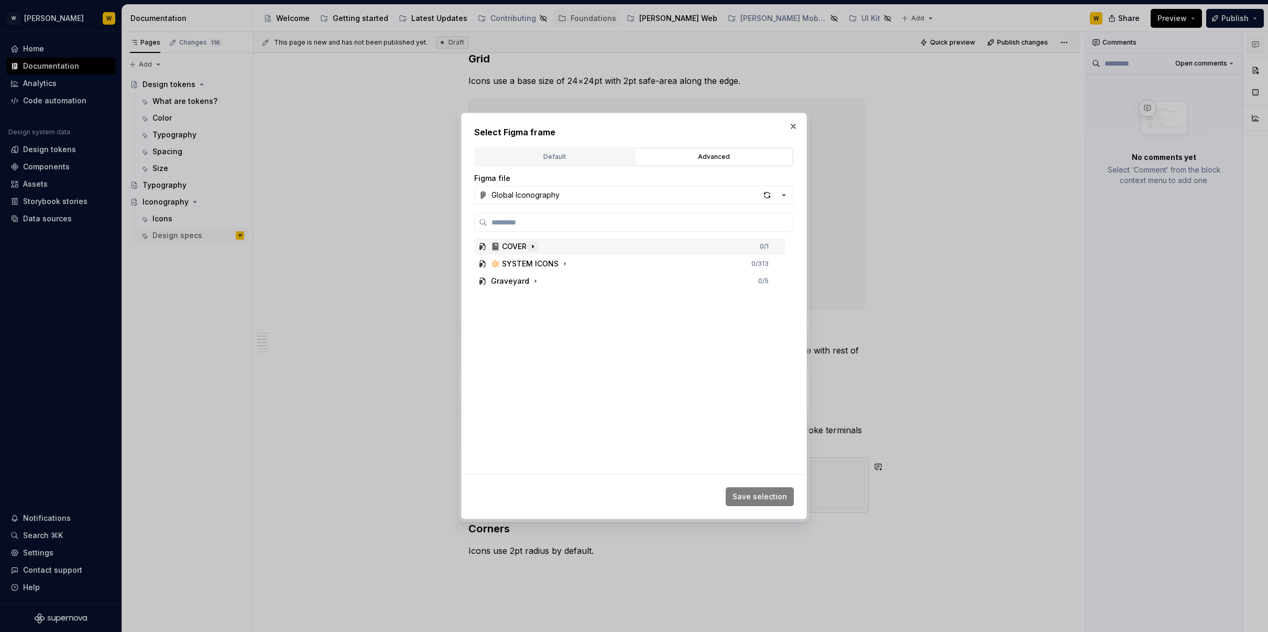
click at [529, 247] on icon "button" at bounding box center [533, 246] width 8 height 8
click at [514, 247] on div "📓 COVER" at bounding box center [509, 246] width 36 height 10
click at [550, 197] on div "Global Iconography" at bounding box center [526, 195] width 68 height 10
click at [549, 217] on div "Documentation" at bounding box center [532, 217] width 56 height 10
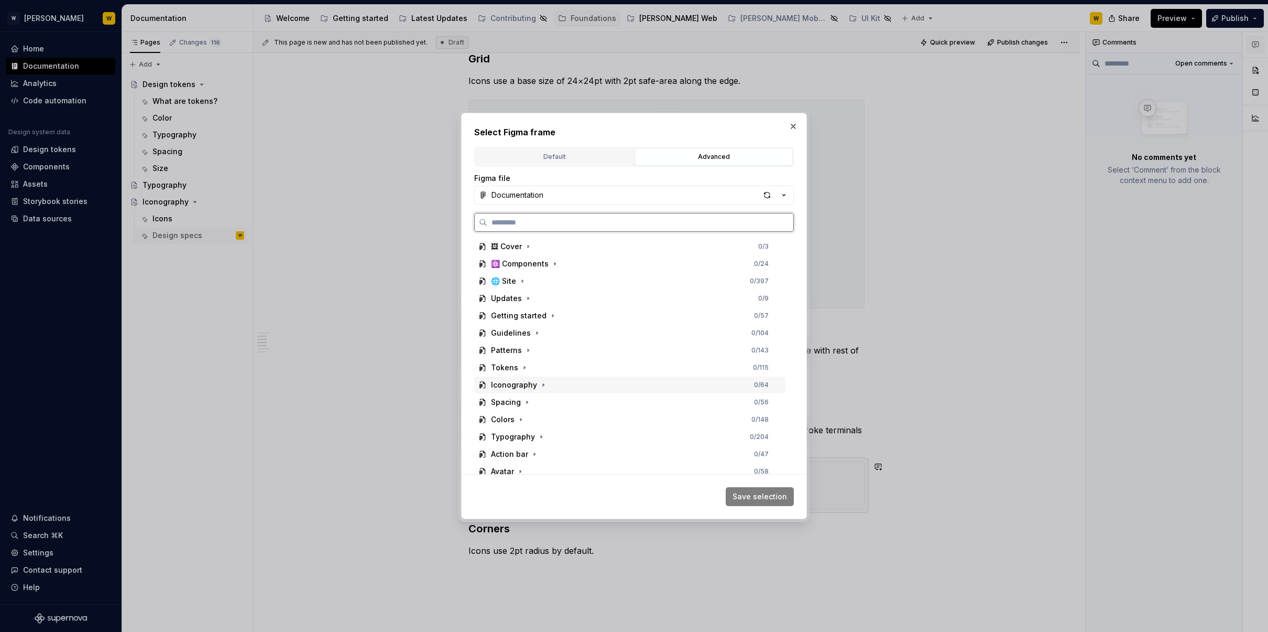
click at [513, 381] on div "Iconography" at bounding box center [514, 384] width 46 height 10
click at [762, 193] on div "button" at bounding box center [767, 195] width 15 height 15
drag, startPoint x: 552, startPoint y: 407, endPoint x: 562, endPoint y: 408, distance: 10.5
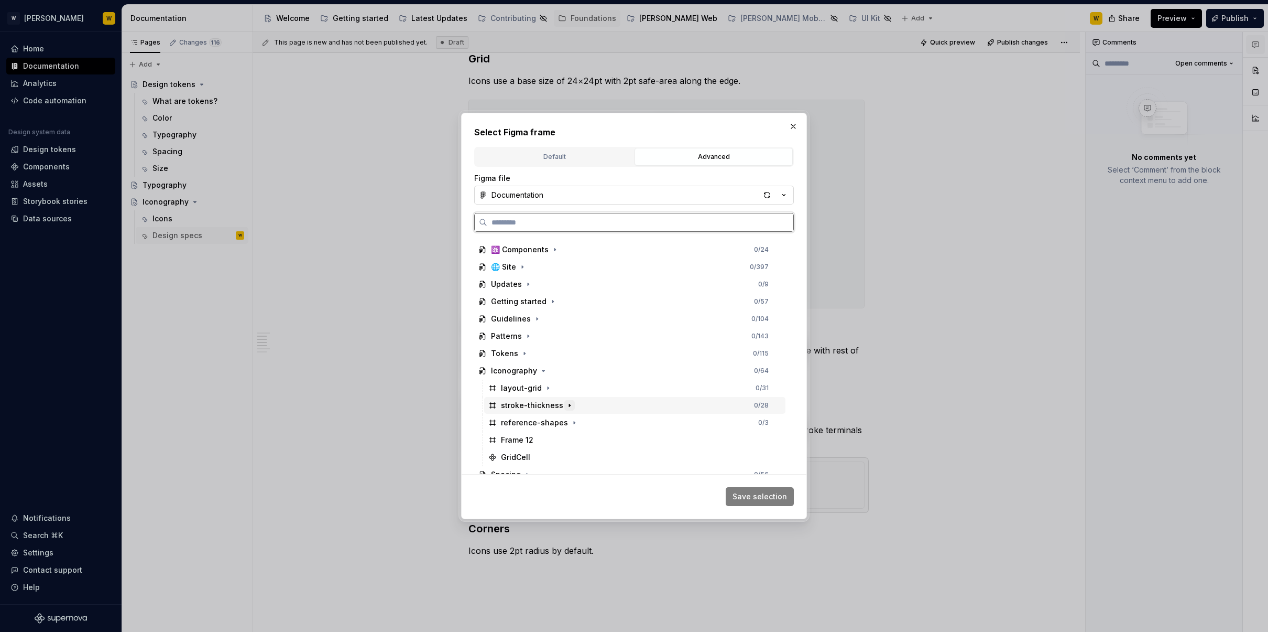
click at [551, 407] on div "stroke-thickness" at bounding box center [532, 405] width 62 height 10
click at [759, 502] on button "Save selection" at bounding box center [760, 496] width 68 height 19
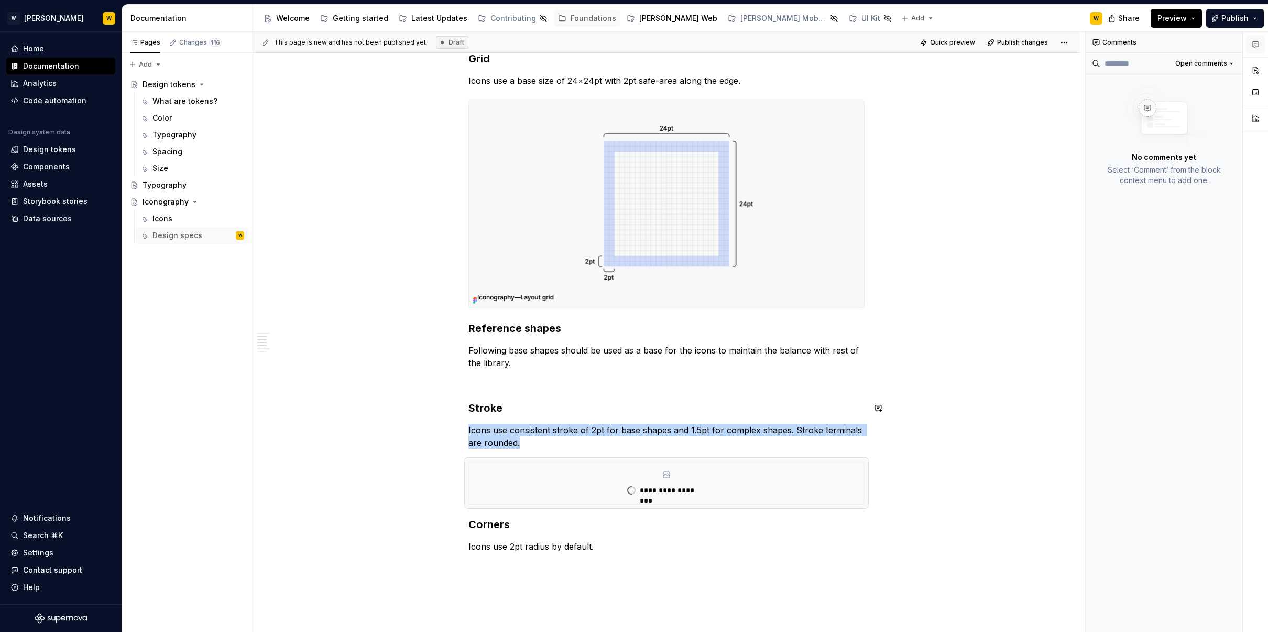
click at [512, 388] on div "**********" at bounding box center [667, 559] width 396 height 1143
click at [514, 383] on p at bounding box center [667, 381] width 396 height 13
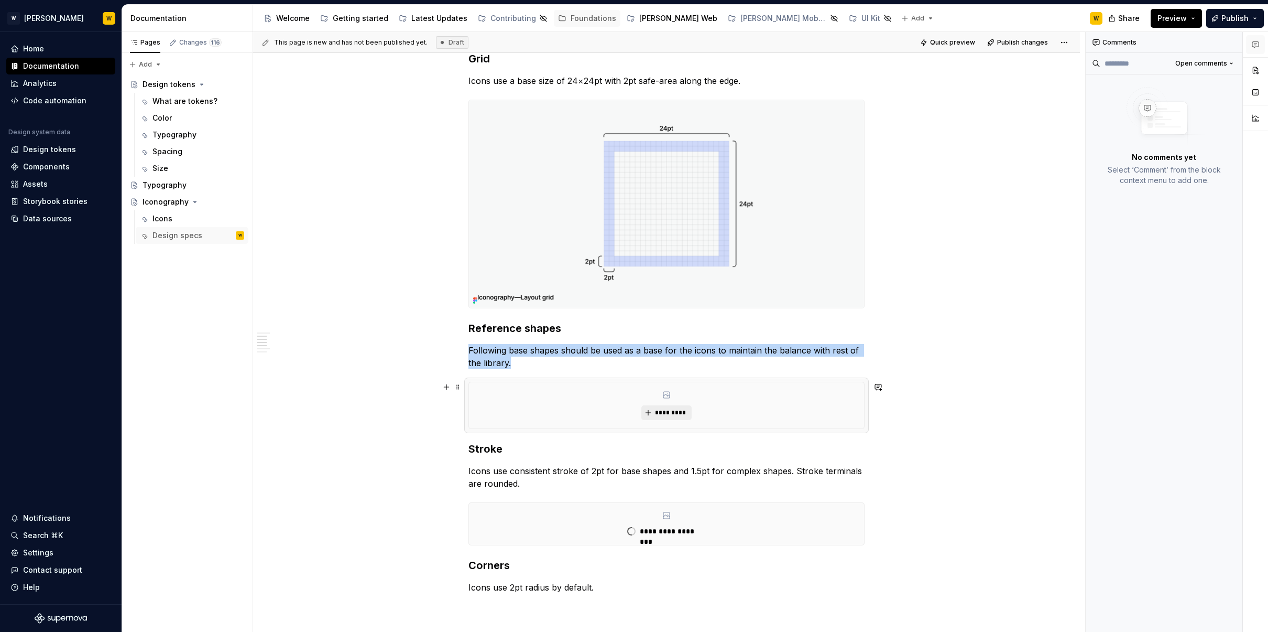
click at [663, 408] on span "*********" at bounding box center [671, 412] width 32 height 8
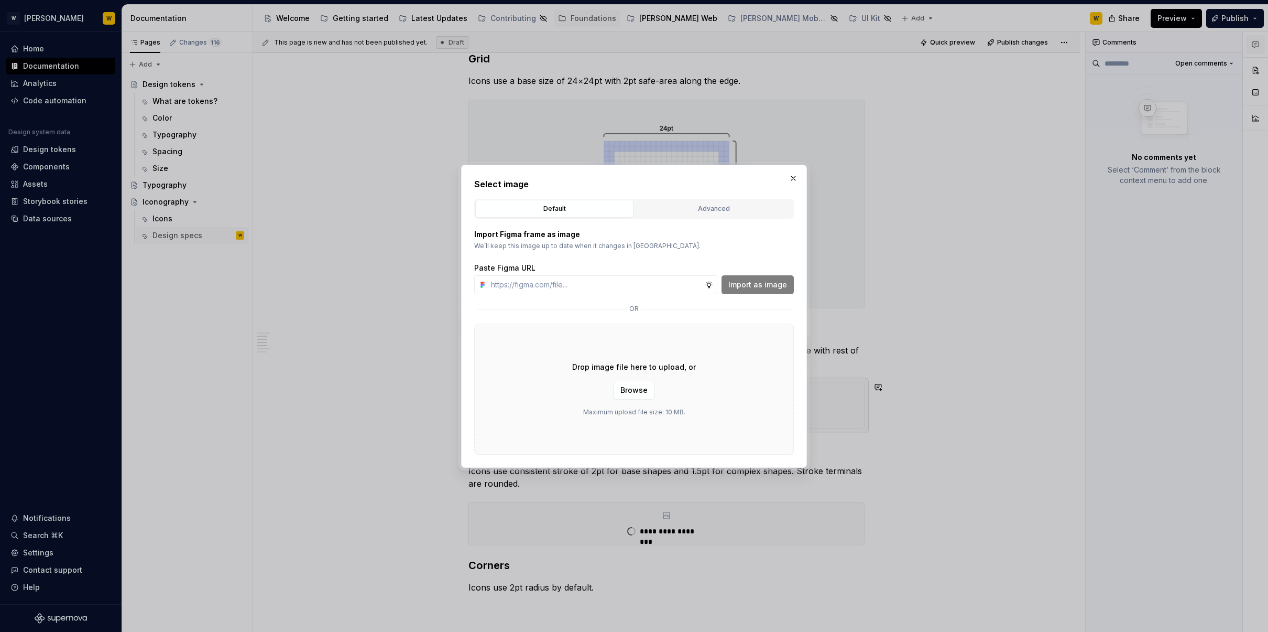
type textarea "*"
click at [684, 208] on div "Advanced" at bounding box center [713, 208] width 151 height 10
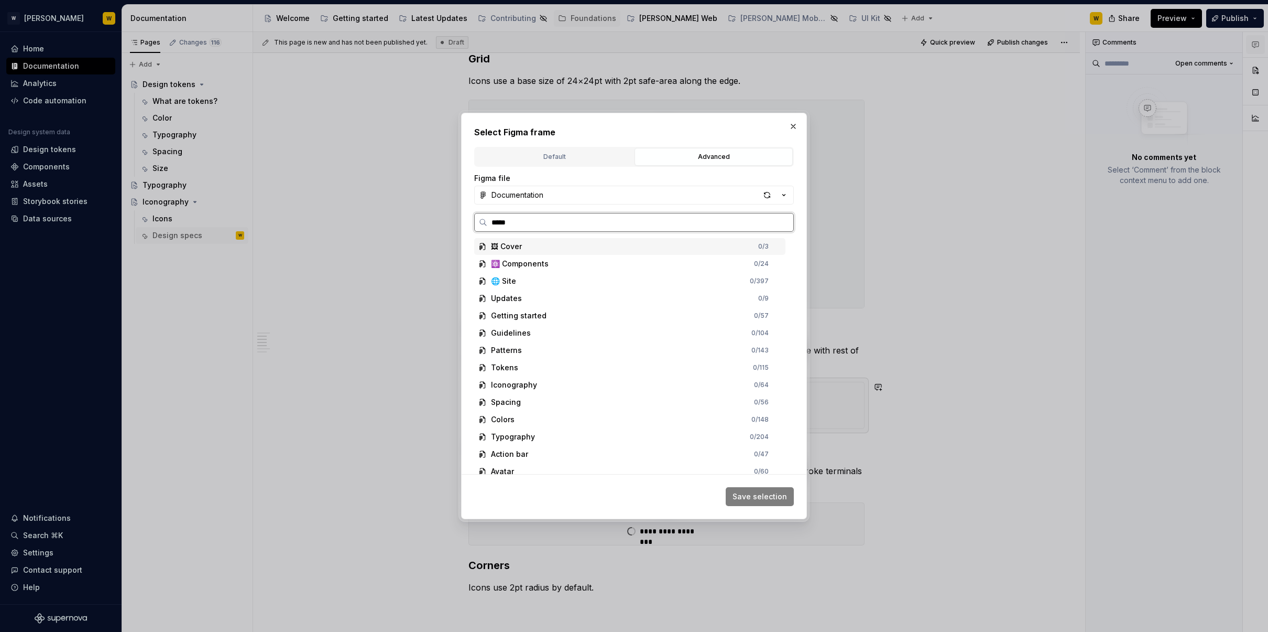
type input "******"
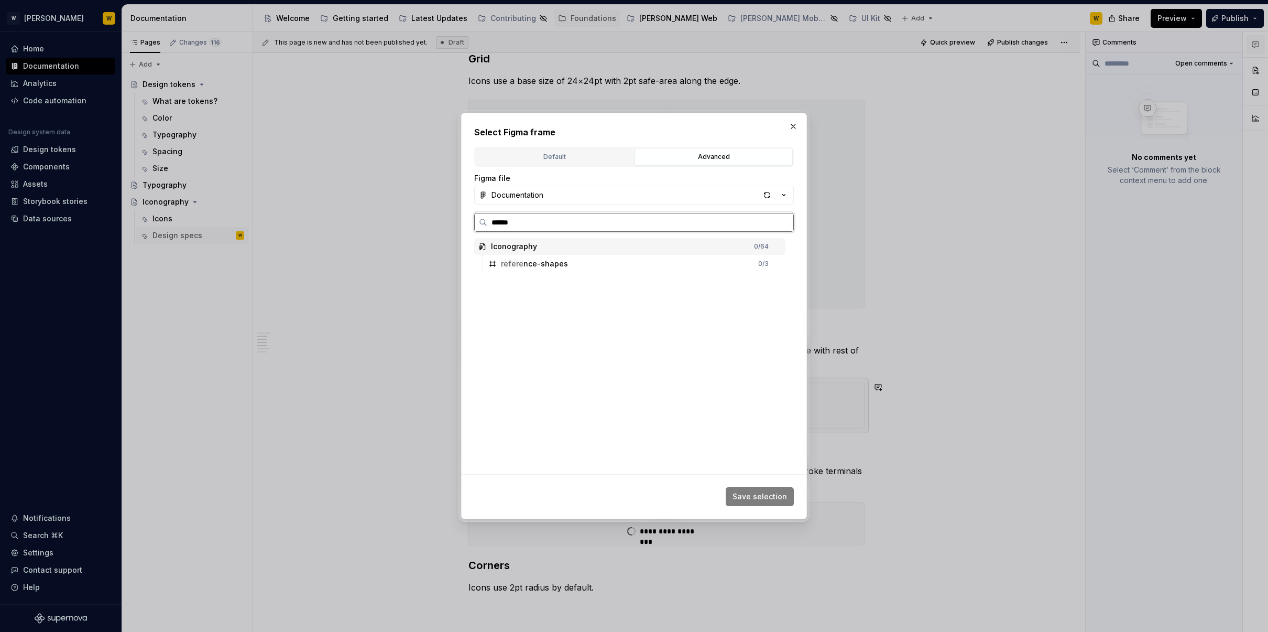
click at [643, 254] on div "Iconography 0 / 64" at bounding box center [629, 246] width 311 height 17
click at [642, 263] on div "refere nce-shapes 0 / 3" at bounding box center [634, 263] width 301 height 17
click at [778, 495] on span "Save selection" at bounding box center [760, 496] width 55 height 10
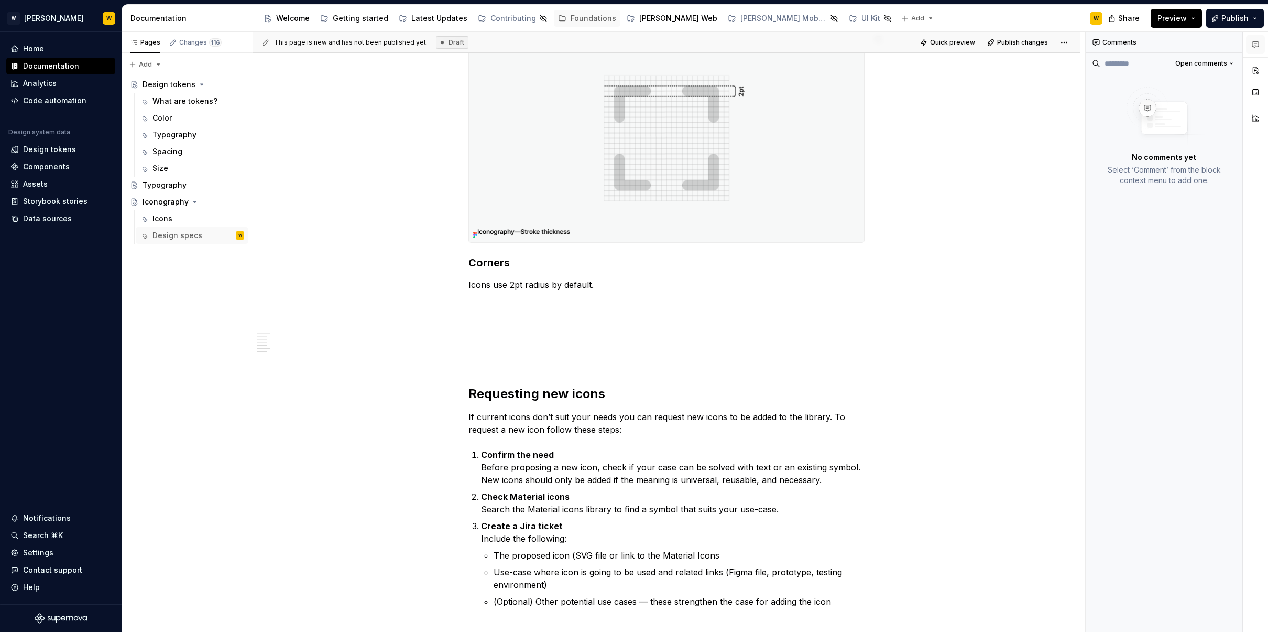
scroll to position [977, 0]
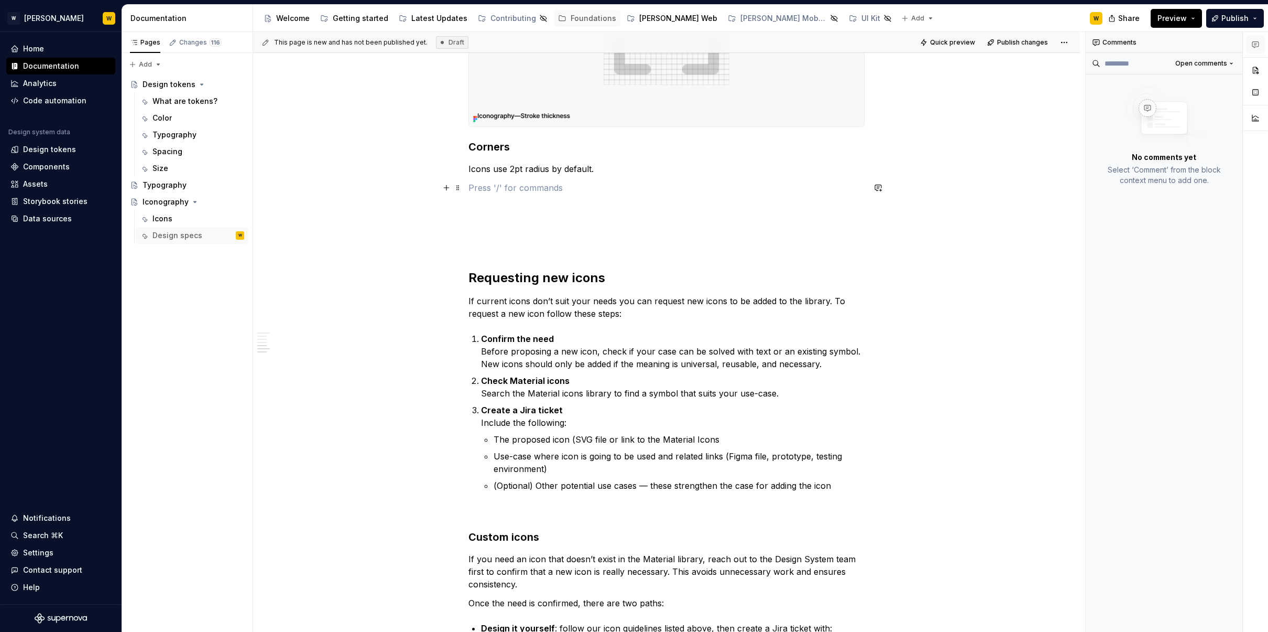
click at [531, 188] on p at bounding box center [667, 187] width 396 height 13
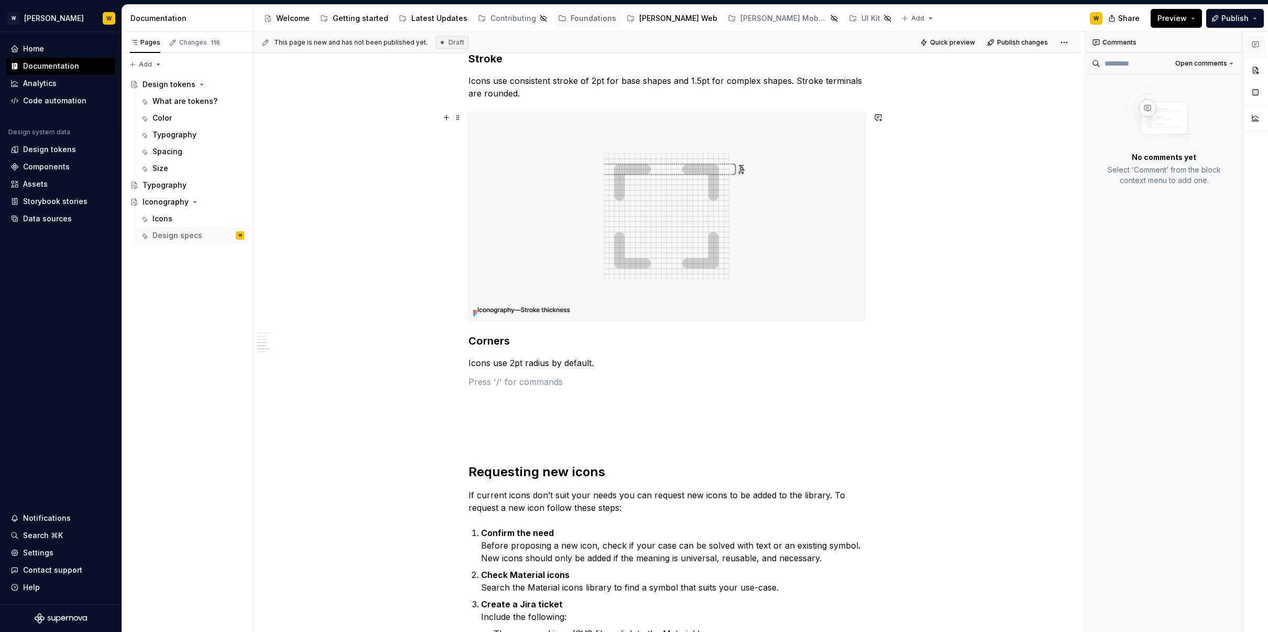
scroll to position [728, 0]
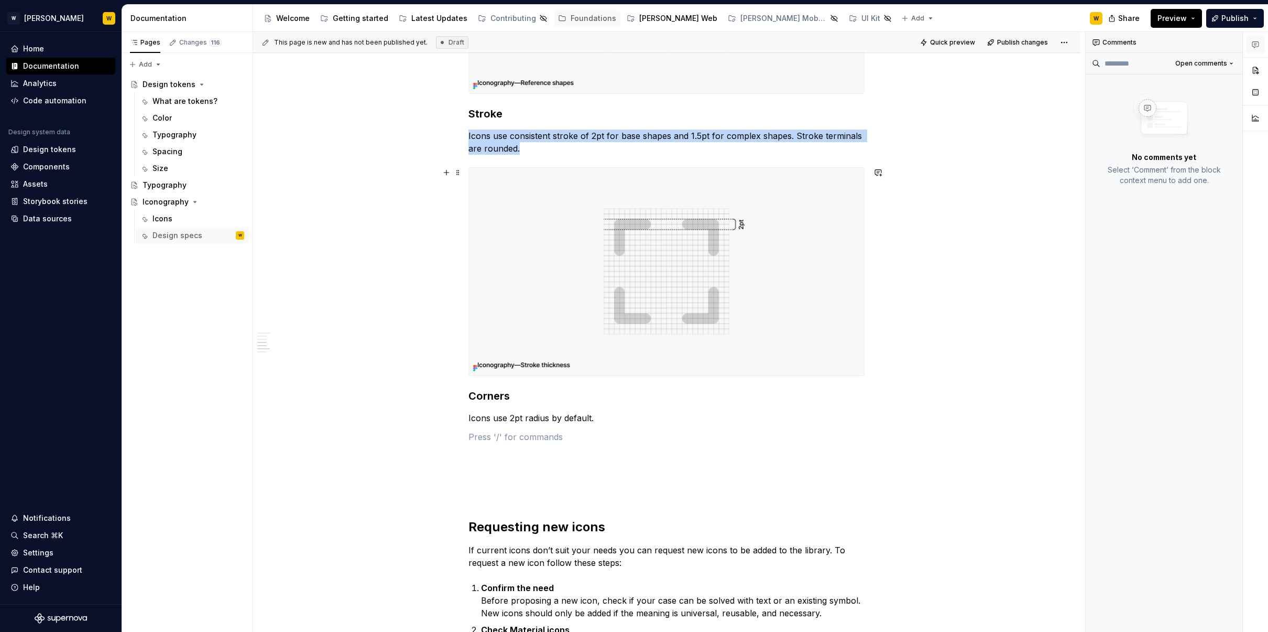
click at [845, 184] on img at bounding box center [666, 272] width 395 height 208
click at [917, 172] on div "Guidelines Our library is based on Google Material Rounded set. Grid Icons use …" at bounding box center [666, 336] width 827 height 1738
click at [716, 233] on img at bounding box center [666, 272] width 395 height 208
click at [511, 205] on img at bounding box center [666, 272] width 395 height 208
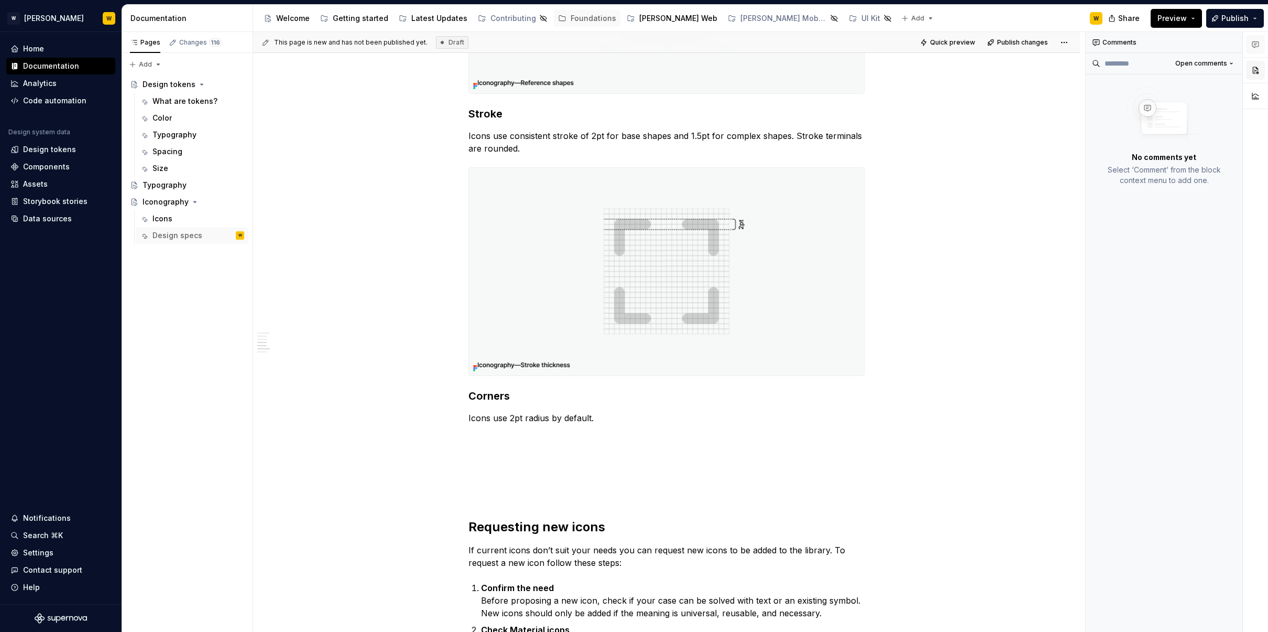
click at [1259, 75] on button "button" at bounding box center [1255, 70] width 19 height 19
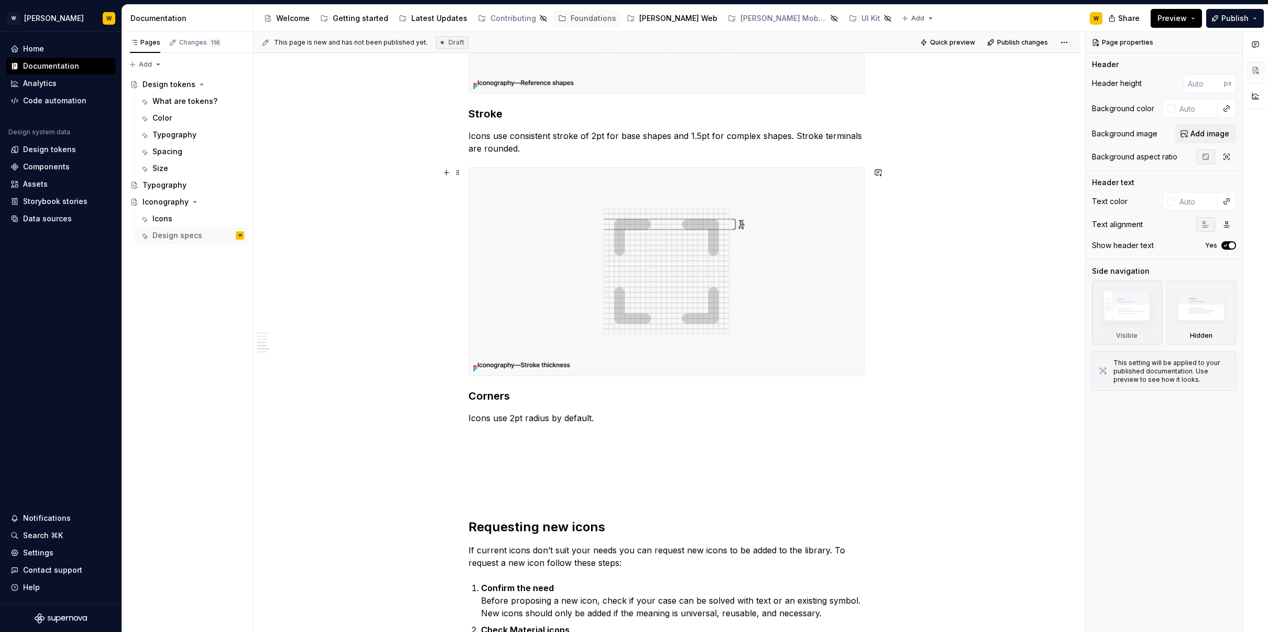
click at [668, 231] on img at bounding box center [666, 272] width 395 height 208
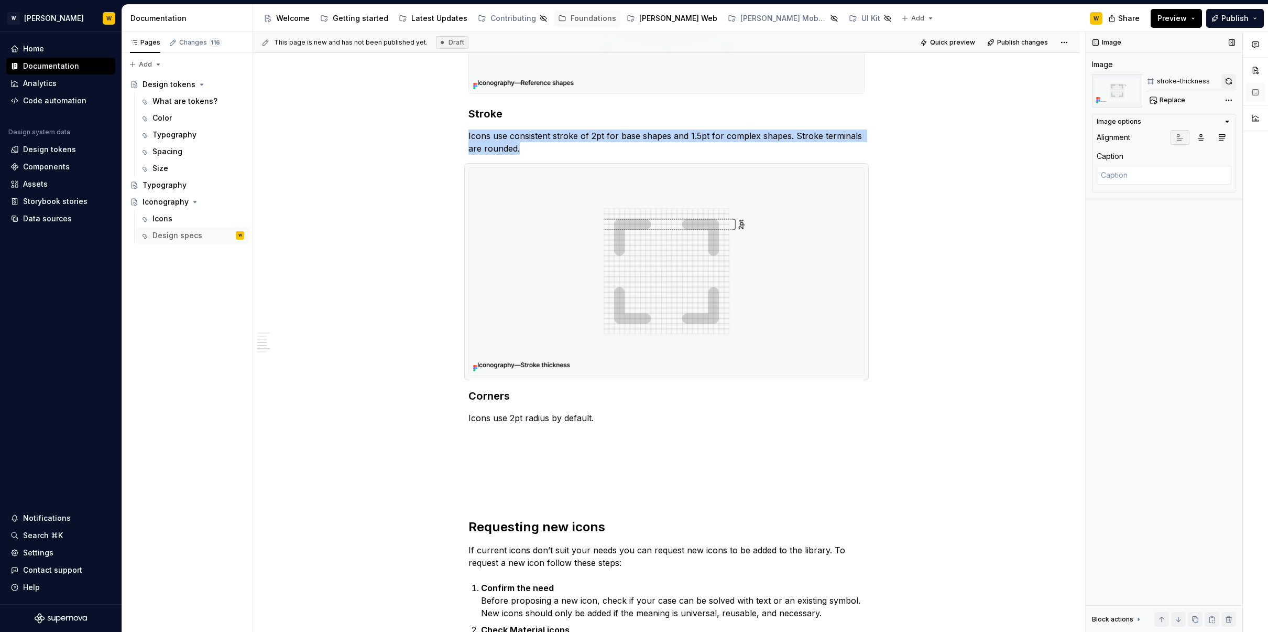
click at [1227, 78] on button "button" at bounding box center [1229, 81] width 15 height 15
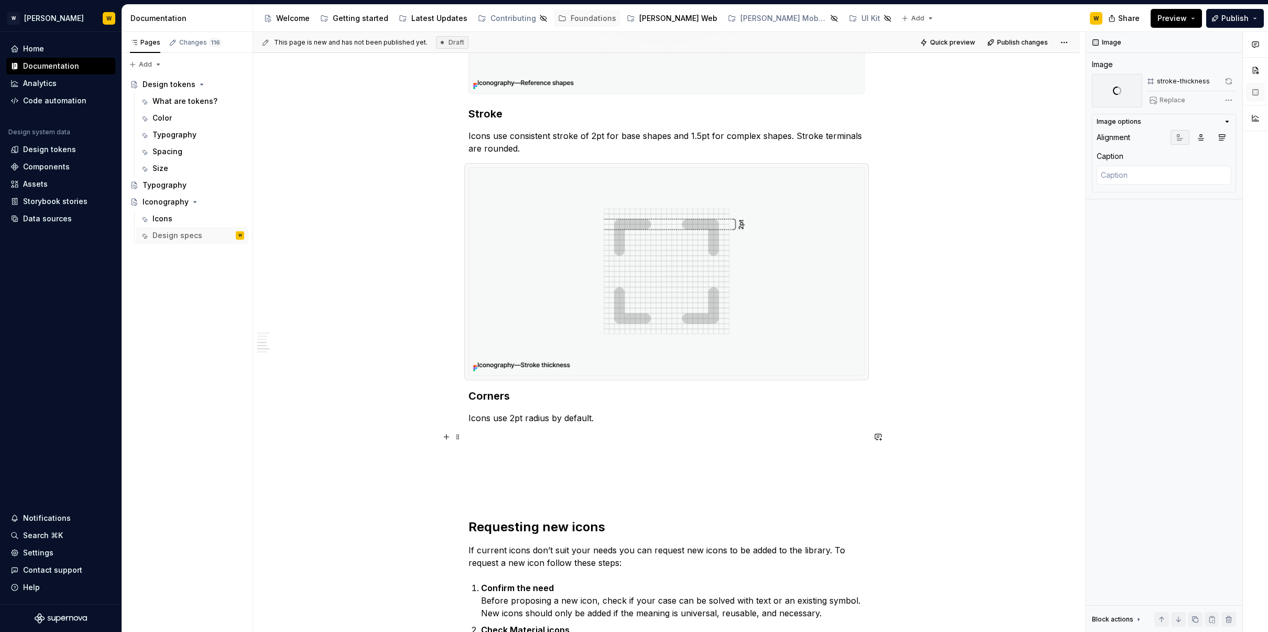
click at [518, 446] on div "Guidelines Our library is based on Google Material Rounded set. Grid Icons use …" at bounding box center [667, 247] width 396 height 1511
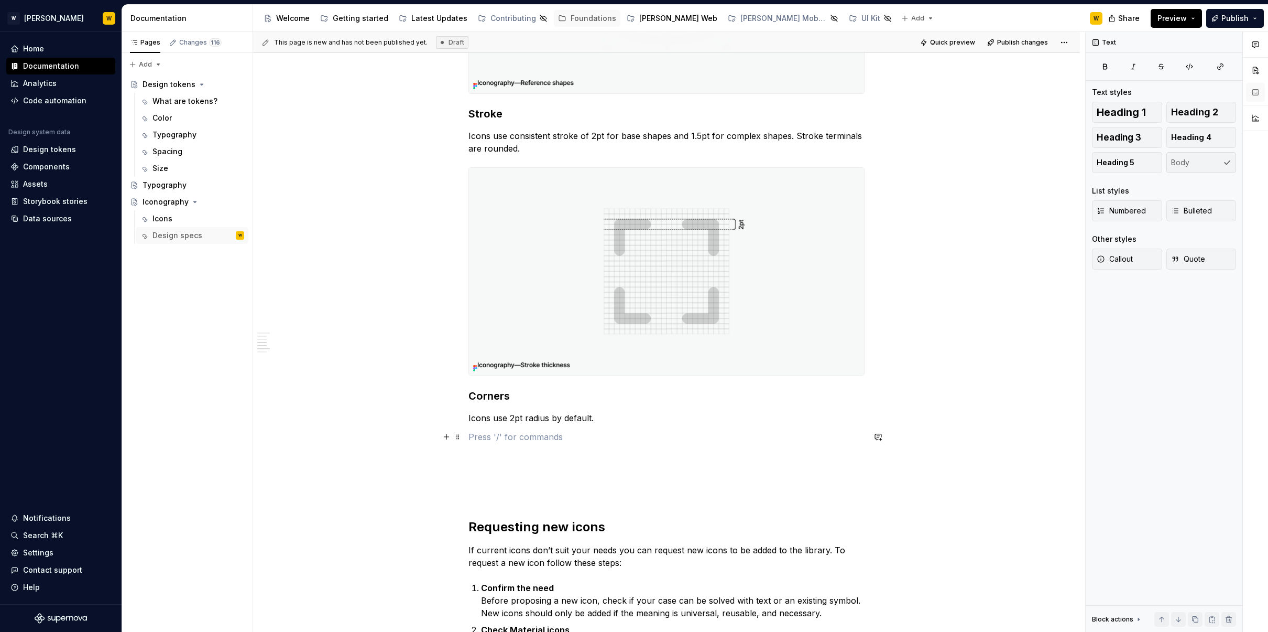
click at [527, 432] on p at bounding box center [667, 436] width 396 height 13
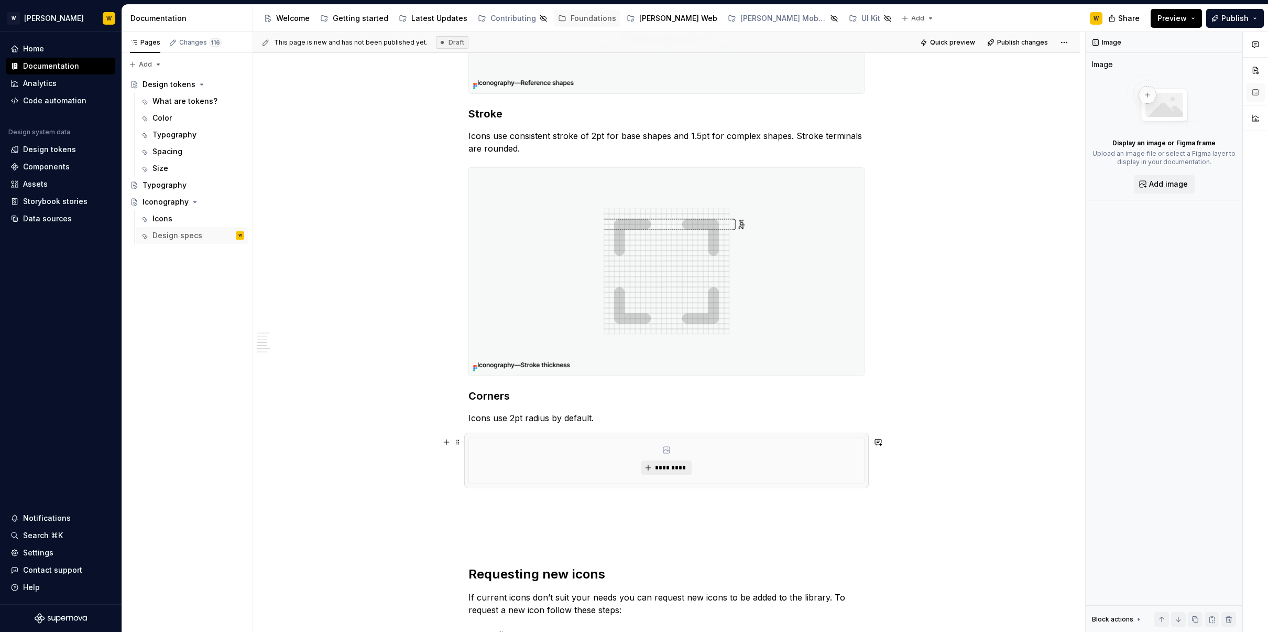
click at [669, 466] on span "*********" at bounding box center [671, 467] width 32 height 8
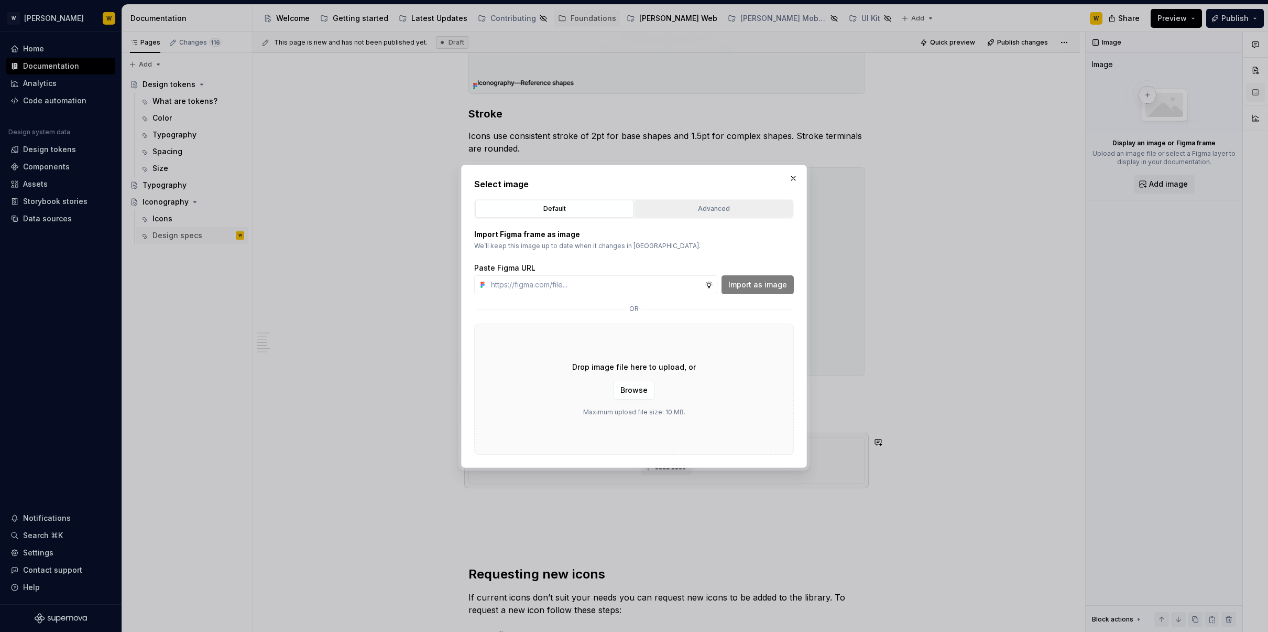
click at [682, 201] on button "Advanced" at bounding box center [714, 209] width 158 height 18
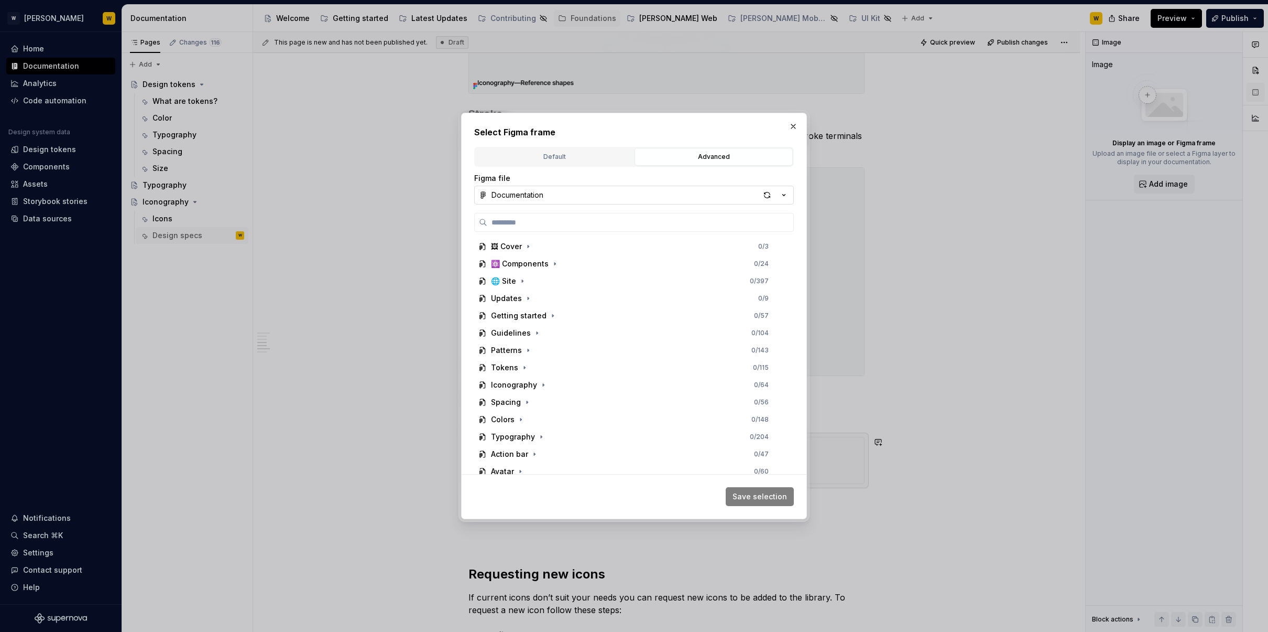
click at [759, 200] on button "Documentation" at bounding box center [634, 195] width 320 height 19
click at [767, 198] on div "Select Figma frame Default Advanced Import Figma frame as image We’ll keep this…" at bounding box center [634, 316] width 1268 height 632
click at [767, 192] on div "button" at bounding box center [767, 195] width 15 height 15
click at [556, 385] on div "Iconography 0 / 64" at bounding box center [629, 384] width 311 height 17
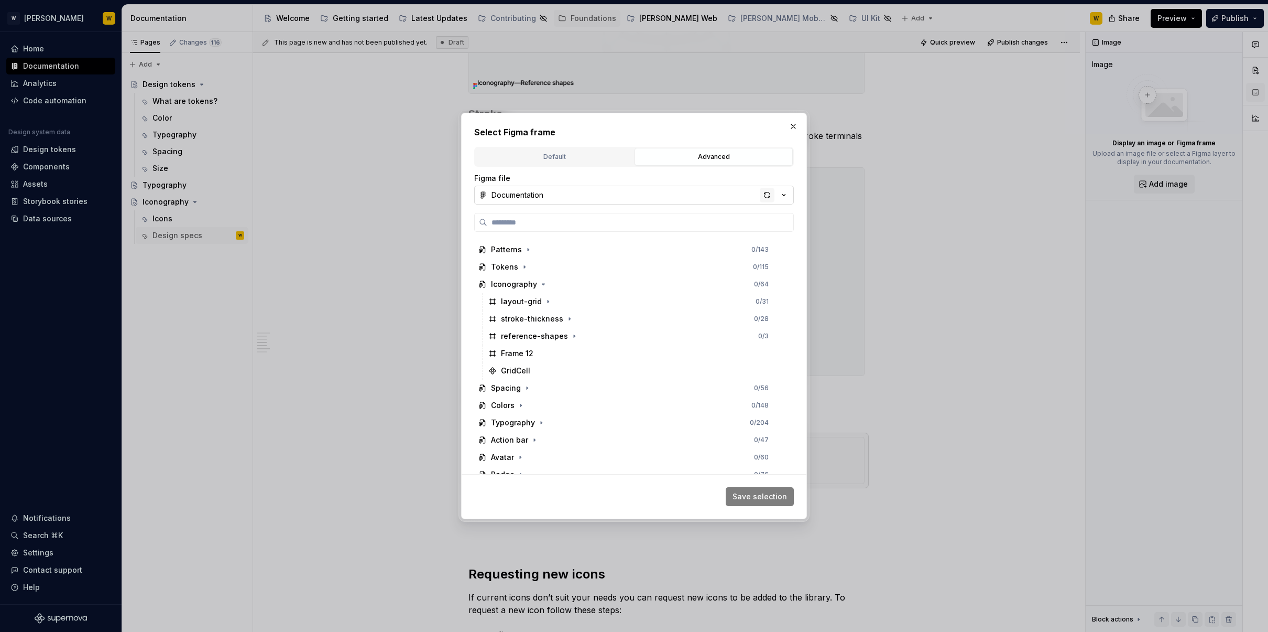
click at [766, 198] on div "button" at bounding box center [767, 195] width 15 height 15
click at [539, 396] on div "corenr-radius 0 / 29" at bounding box center [634, 403] width 301 height 17
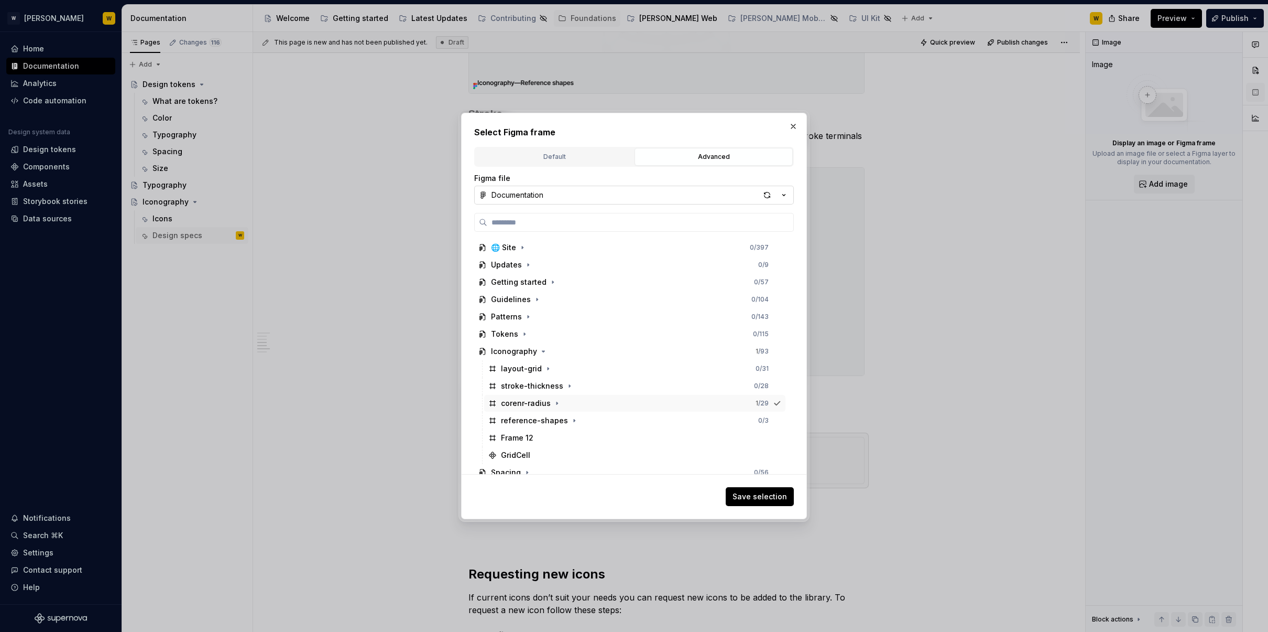
click at [758, 500] on span "Save selection" at bounding box center [760, 496] width 55 height 10
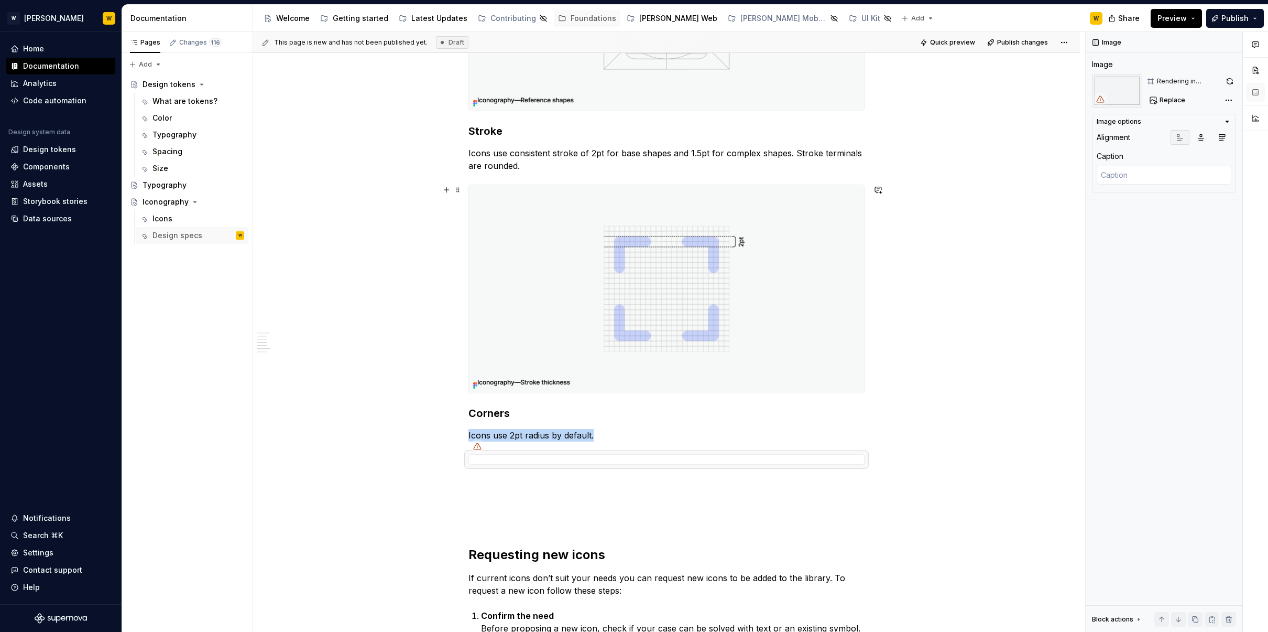
scroll to position [847, 0]
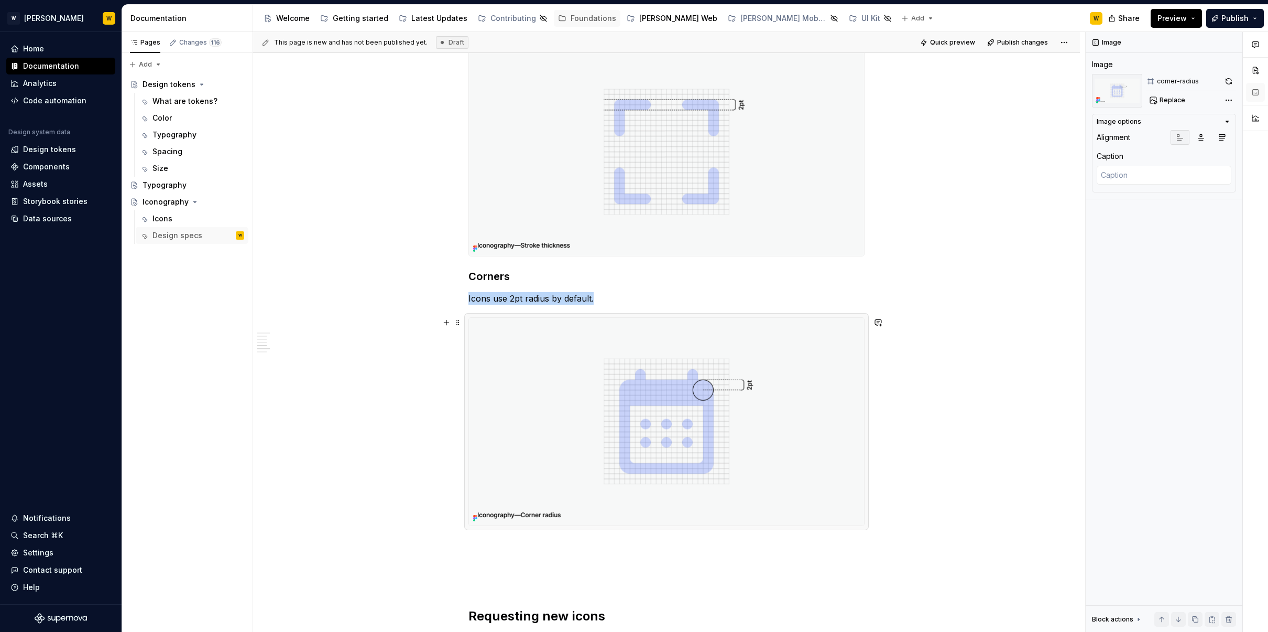
drag, startPoint x: 814, startPoint y: 348, endPoint x: 820, endPoint y: 339, distance: 11.3
click at [814, 348] on img at bounding box center [666, 422] width 395 height 208
click at [1230, 78] on button "button" at bounding box center [1229, 81] width 15 height 15
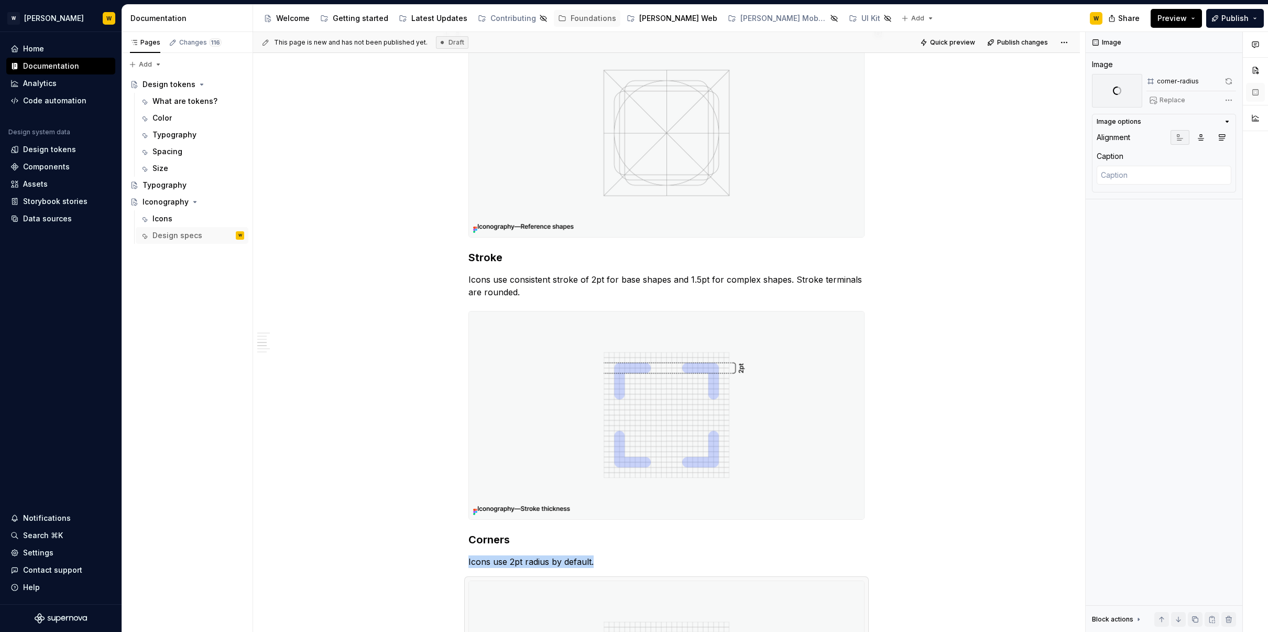
scroll to position [579, 0]
click at [834, 343] on img at bounding box center [666, 421] width 395 height 208
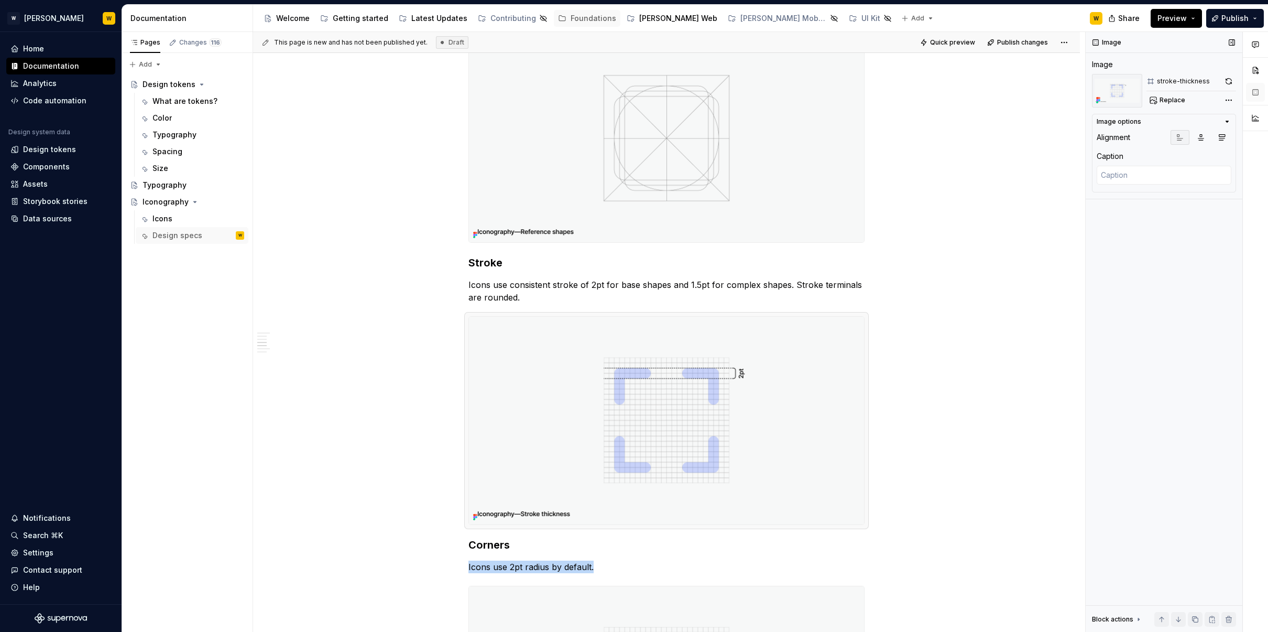
click at [1226, 89] on div "stroke-thickness Replace" at bounding box center [1192, 91] width 90 height 34
click at [1230, 80] on button "button" at bounding box center [1229, 81] width 15 height 15
click at [1181, 21] on span "Preview" at bounding box center [1172, 18] width 29 height 10
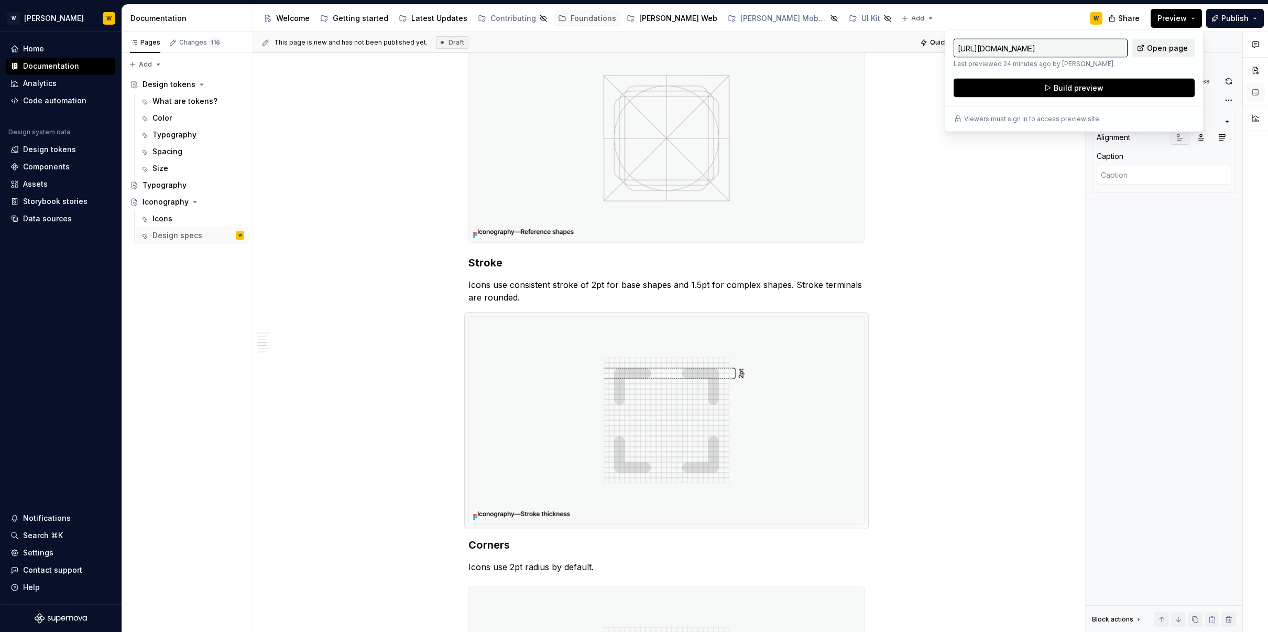
click at [1161, 44] on span "Open page" at bounding box center [1167, 48] width 41 height 10
click at [1052, 179] on div "This page is new and has not been published yet. Draft Quick preview Publish ch…" at bounding box center [669, 332] width 832 height 600
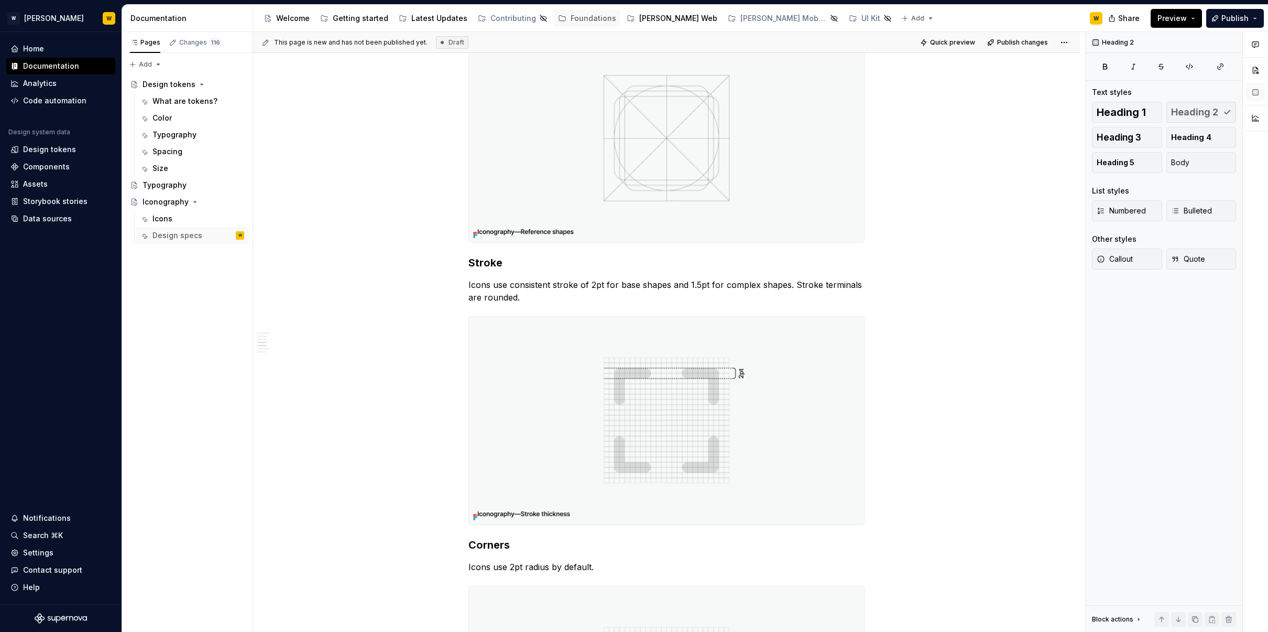
click at [1176, 10] on button "Preview" at bounding box center [1176, 18] width 51 height 19
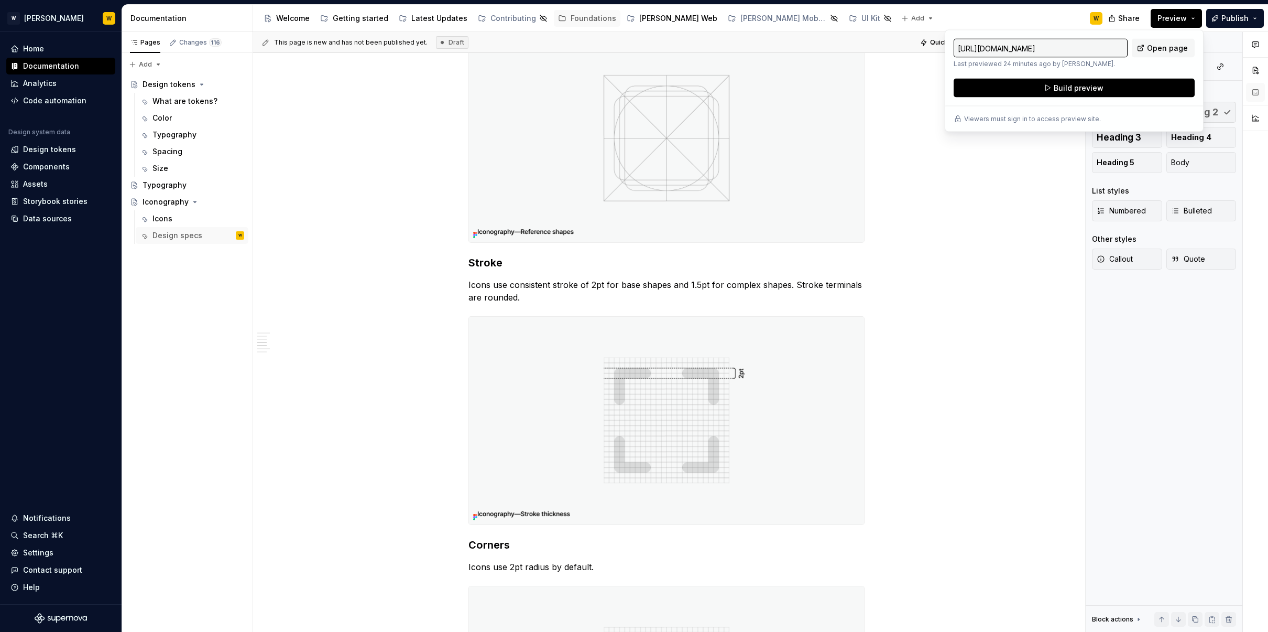
click at [1120, 84] on button "Build preview" at bounding box center [1074, 88] width 241 height 19
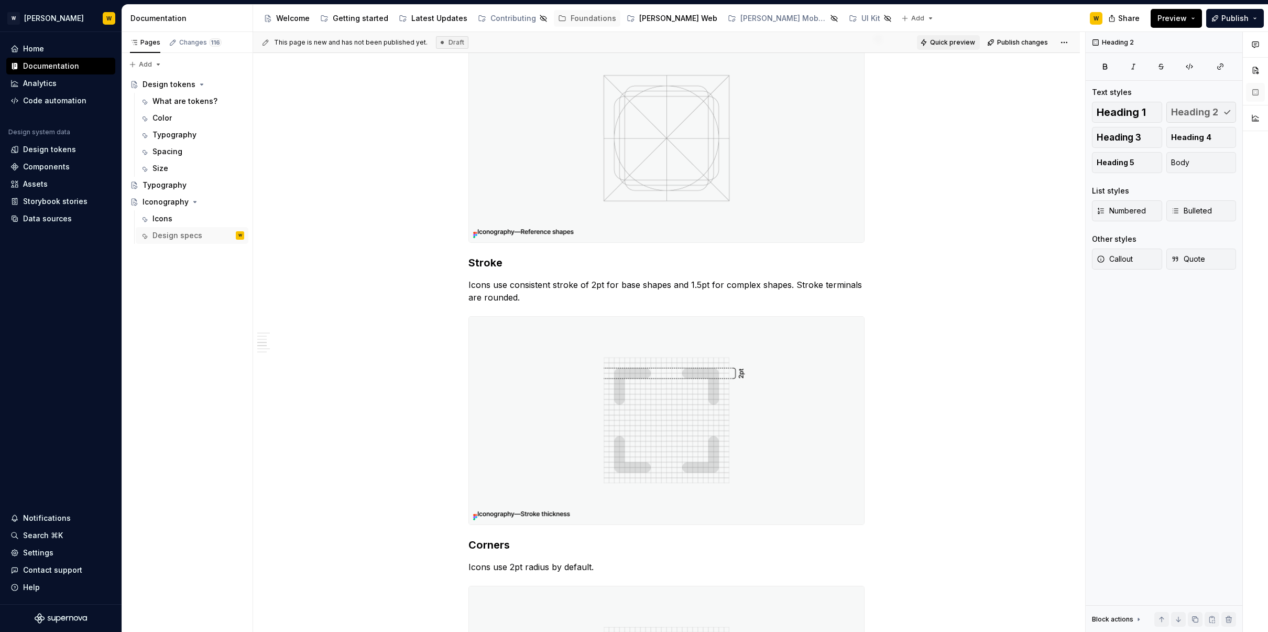
click at [941, 49] on button "Quick preview" at bounding box center [948, 42] width 63 height 15
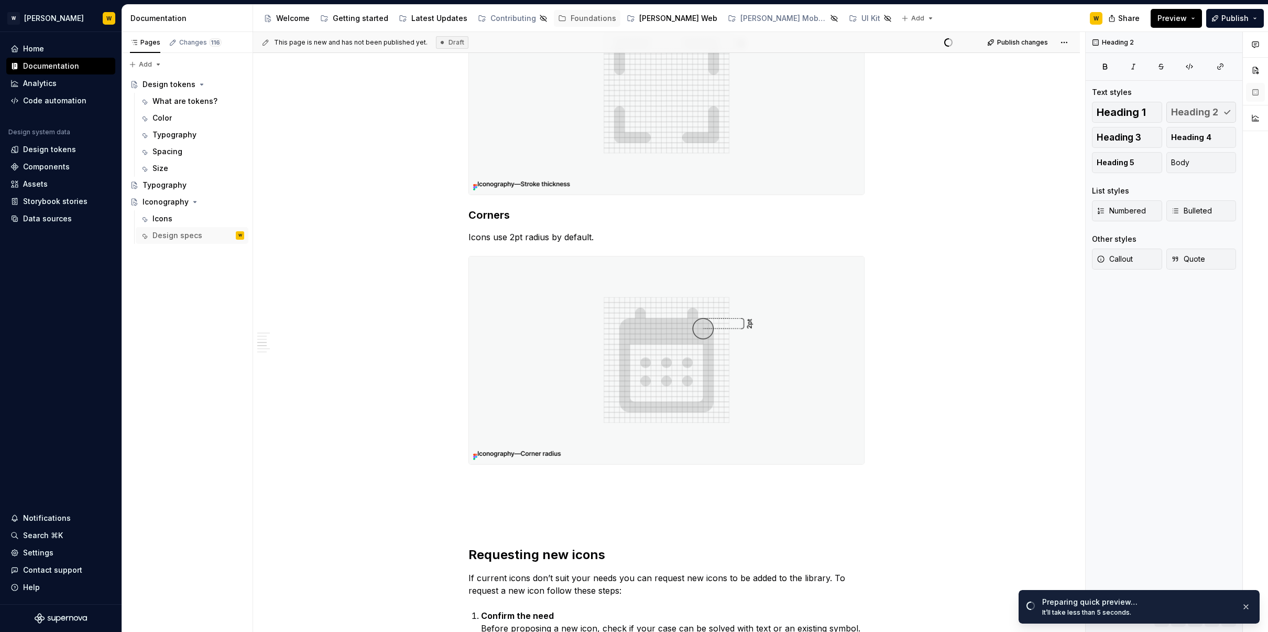
scroll to position [971, 0]
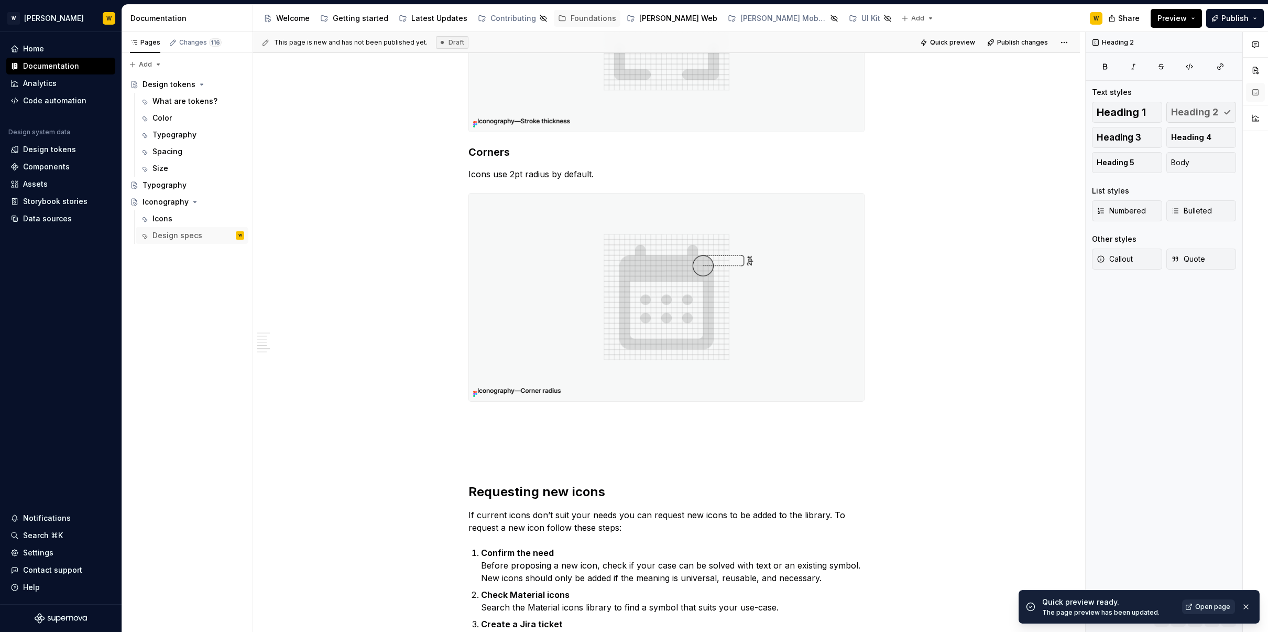
click at [1218, 603] on span "Open page" at bounding box center [1213, 606] width 35 height 8
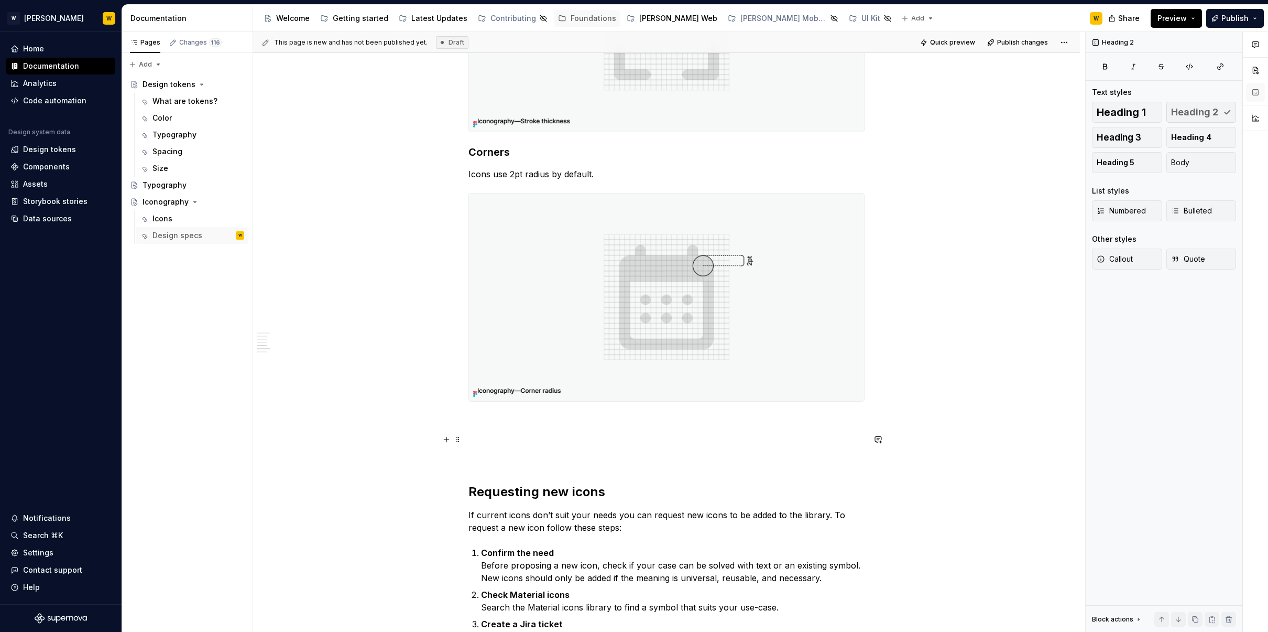
type textarea "*"
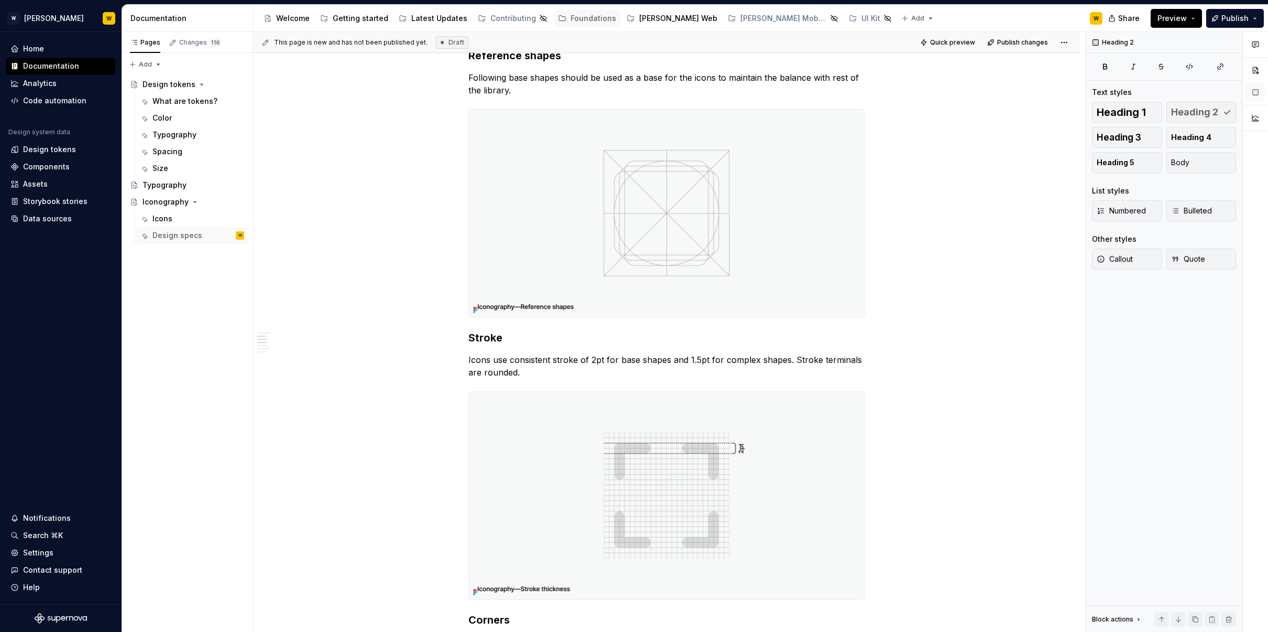
scroll to position [515, 0]
